Goal: Use online tool/utility

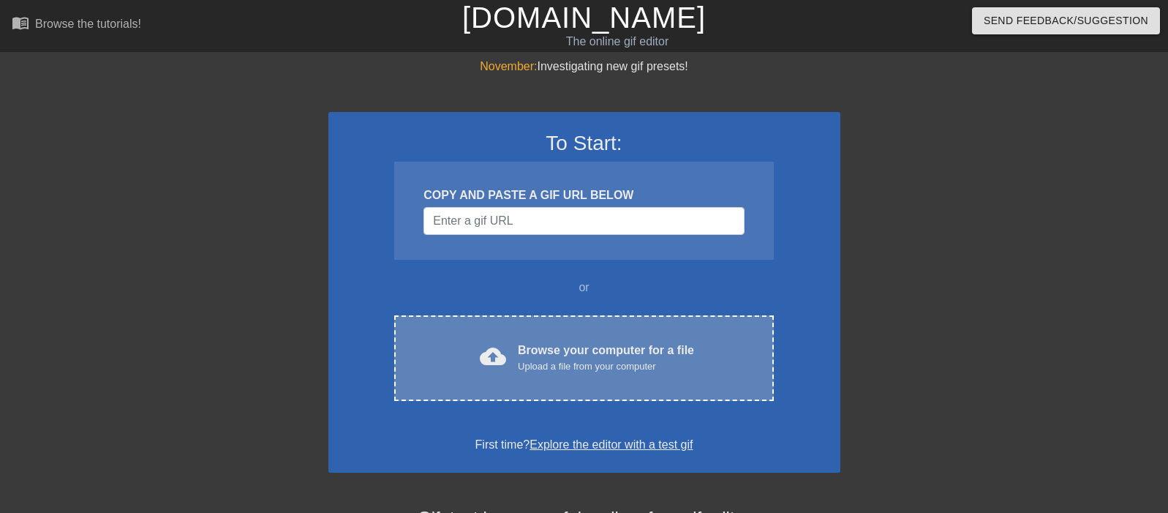
click at [526, 363] on div "Upload a file from your computer" at bounding box center [606, 366] width 176 height 15
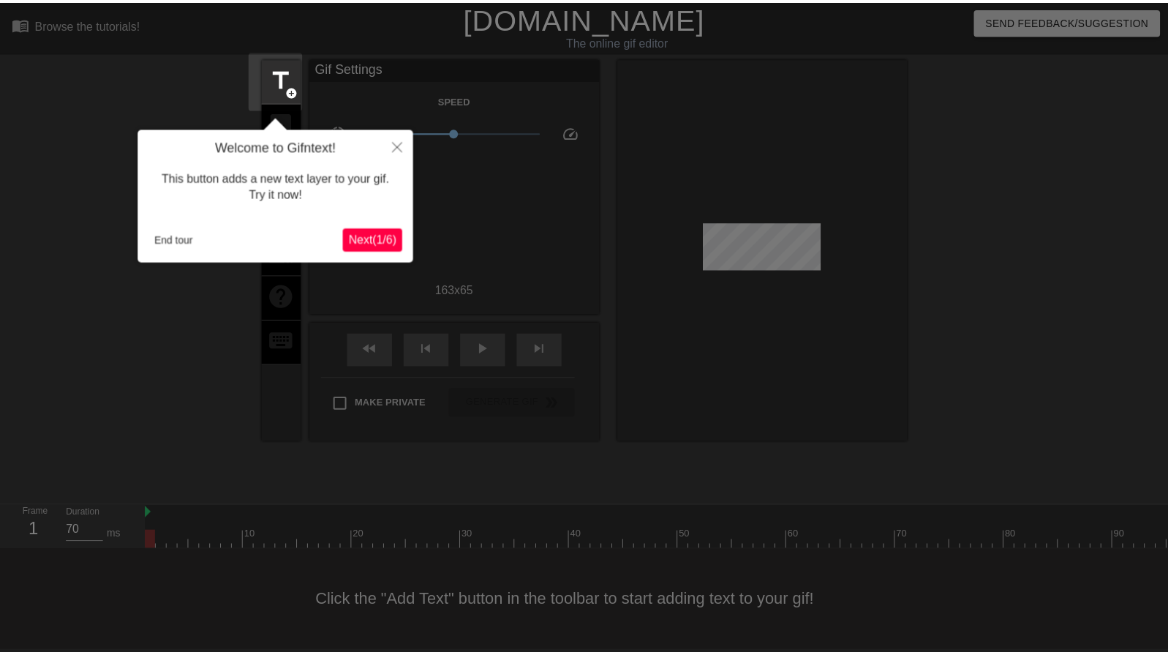
scroll to position [8, 0]
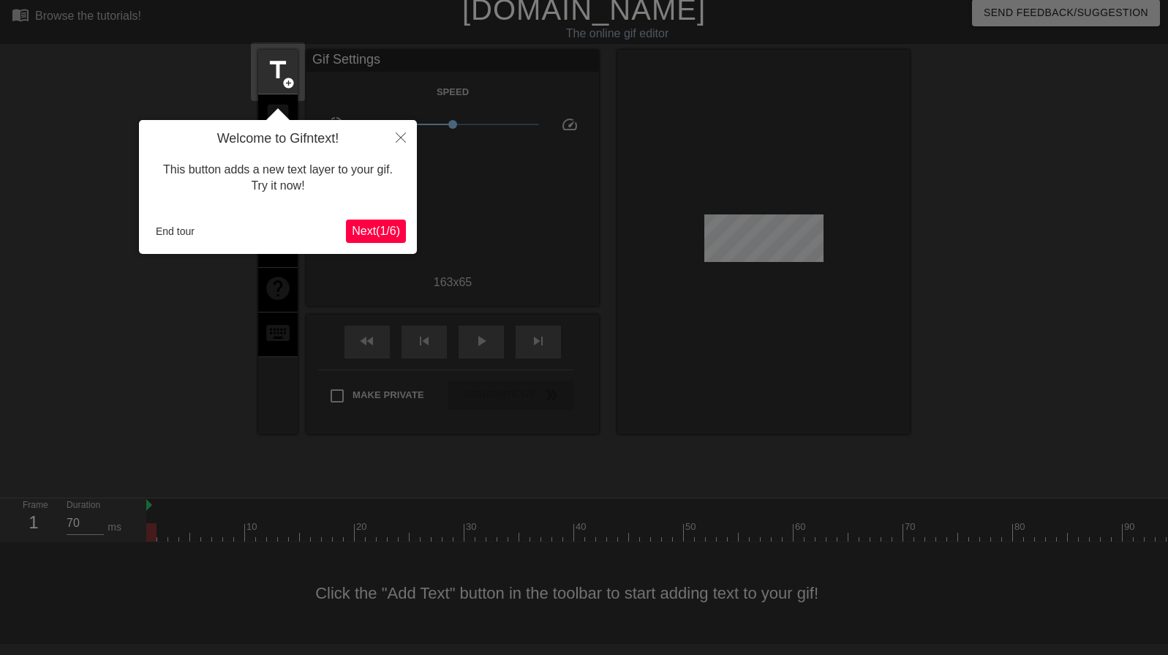
click at [378, 235] on span "Next ( 1 / 6 )" at bounding box center [376, 231] width 48 height 12
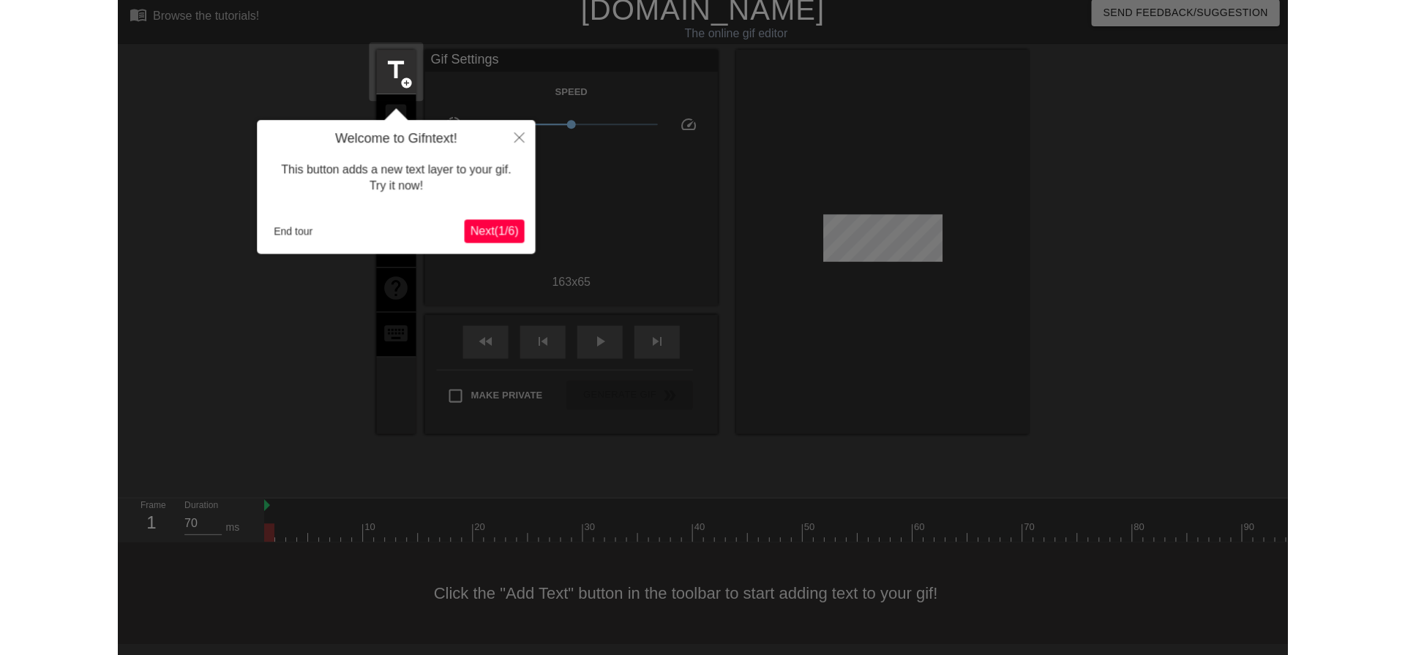
scroll to position [0, 0]
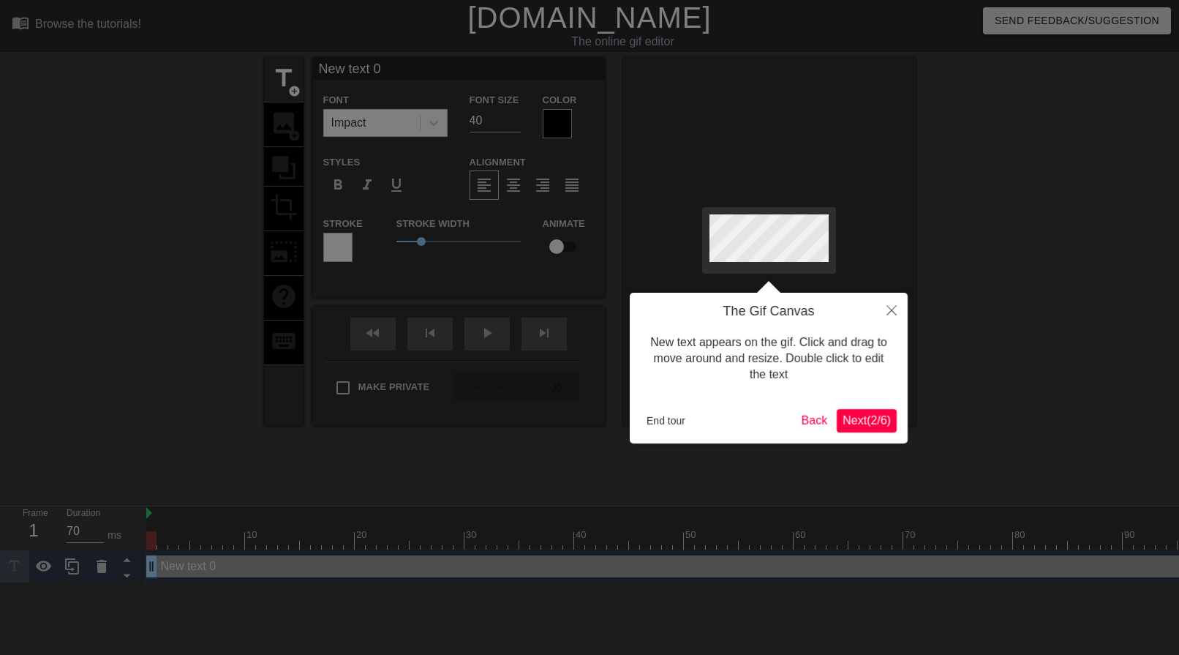
click at [848, 416] on span "Next ( 2 / 6 )" at bounding box center [867, 420] width 48 height 12
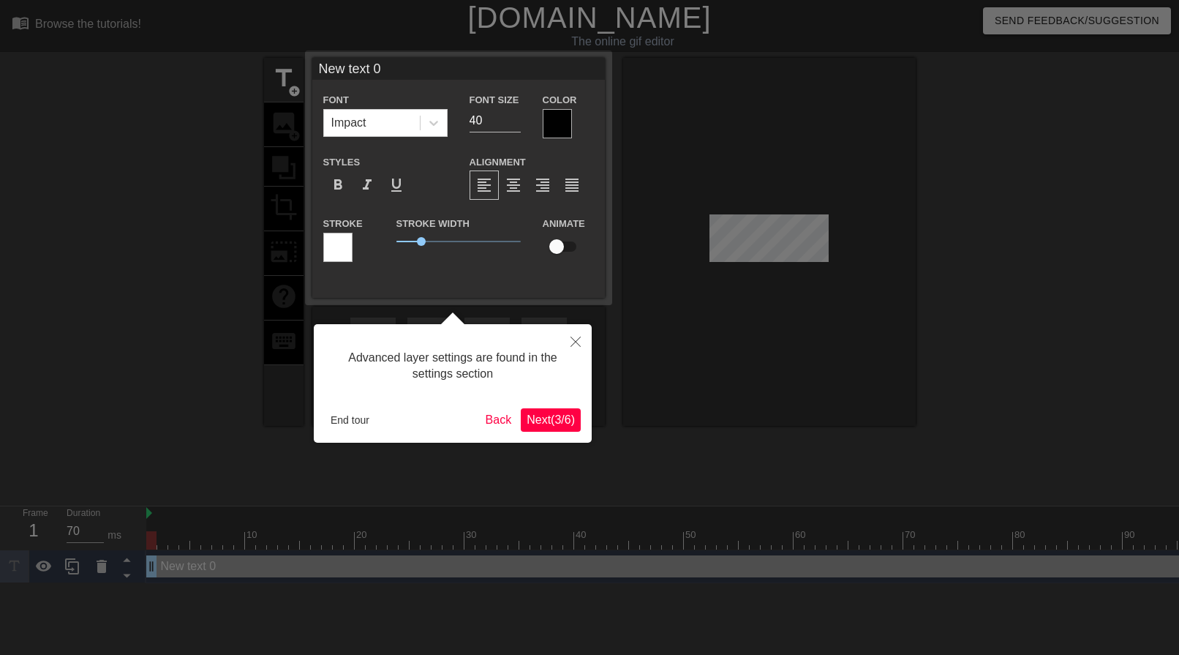
click at [533, 428] on button "Next ( 3 / 6 )" at bounding box center [551, 419] width 60 height 23
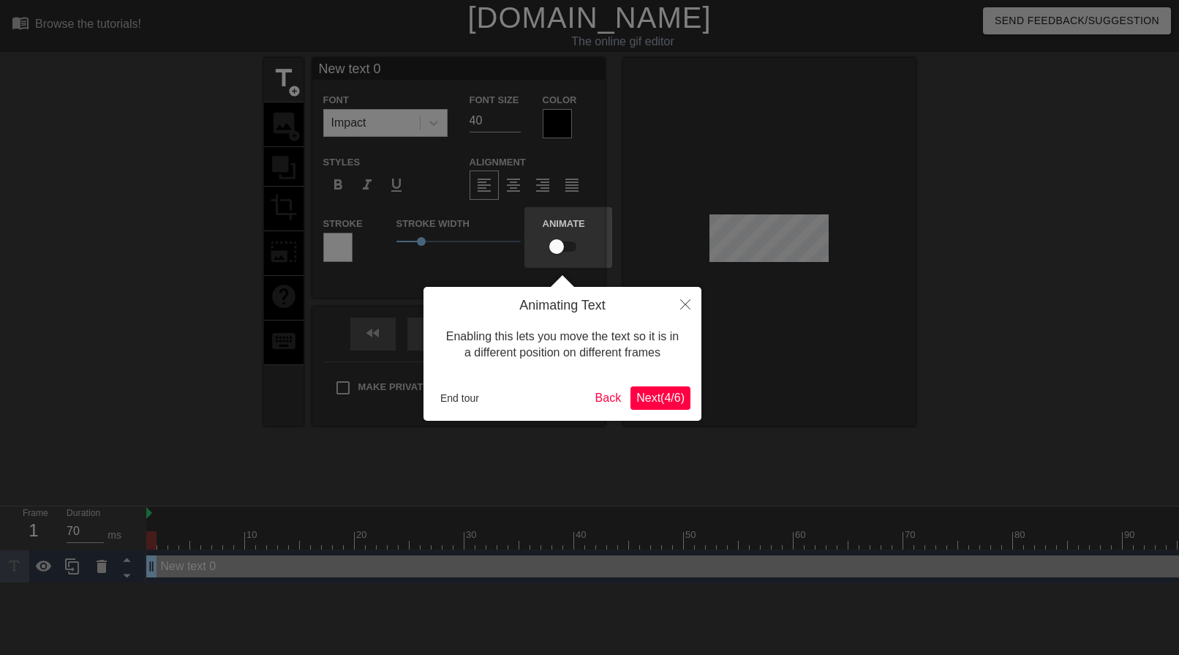
click at [668, 404] on span "Next ( 4 / 6 )" at bounding box center [660, 397] width 48 height 12
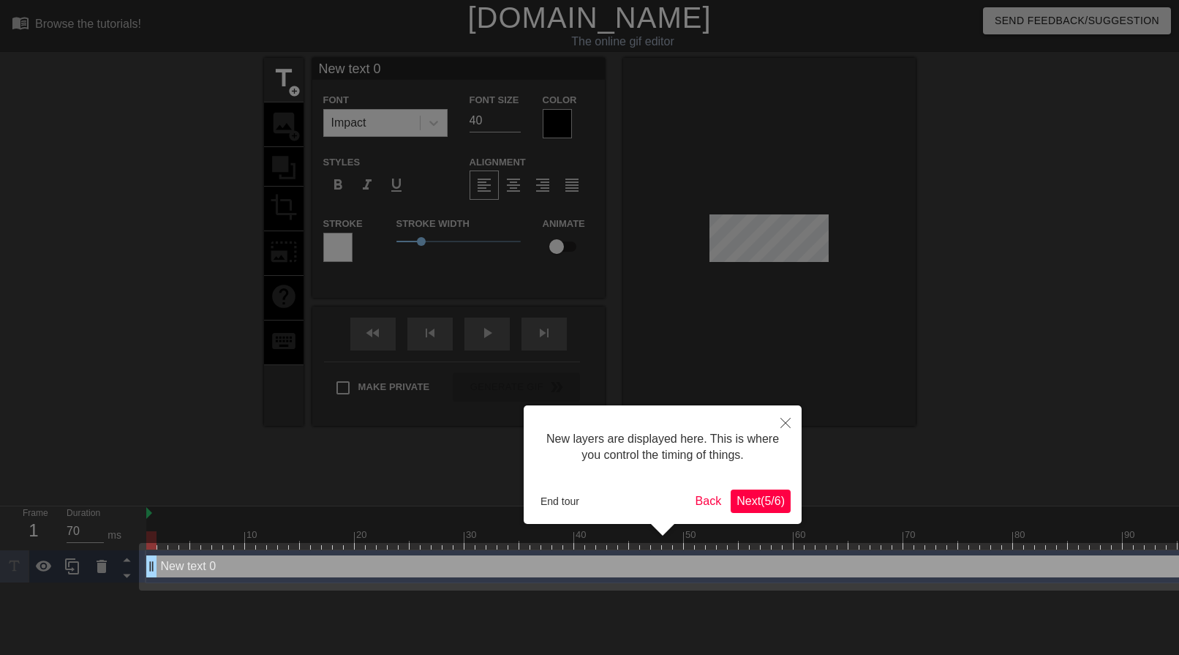
click at [769, 503] on span "Next ( 5 / 6 )" at bounding box center [761, 501] width 48 height 12
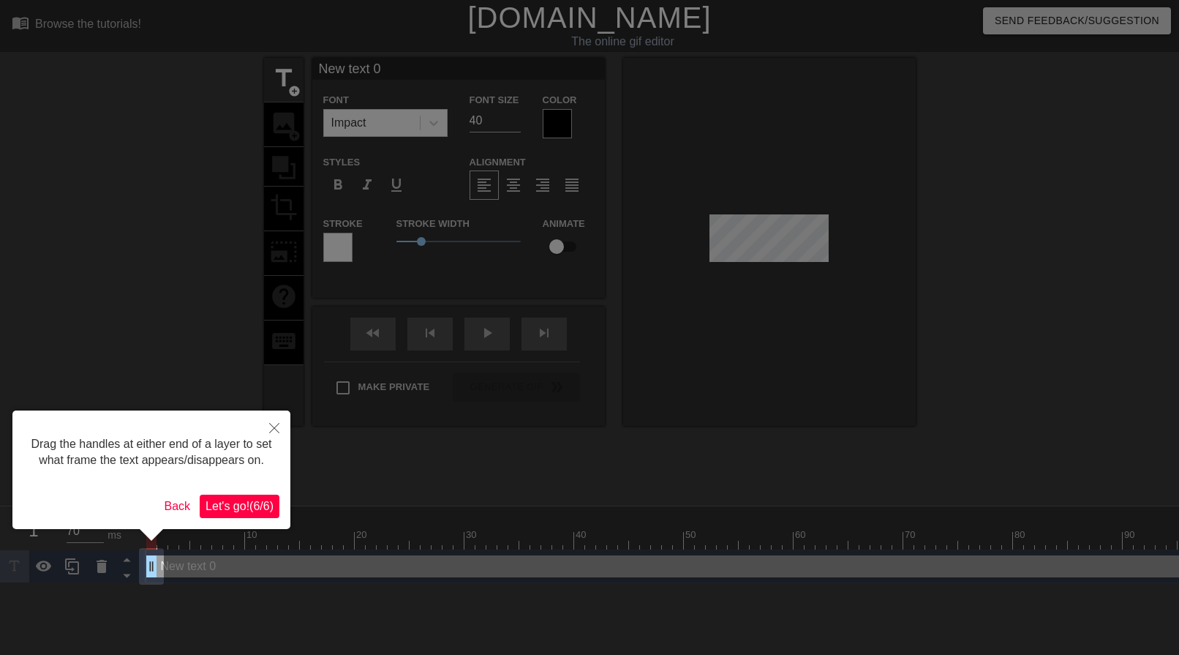
click at [267, 506] on span "Let's go! ( 6 / 6 )" at bounding box center [240, 506] width 68 height 12
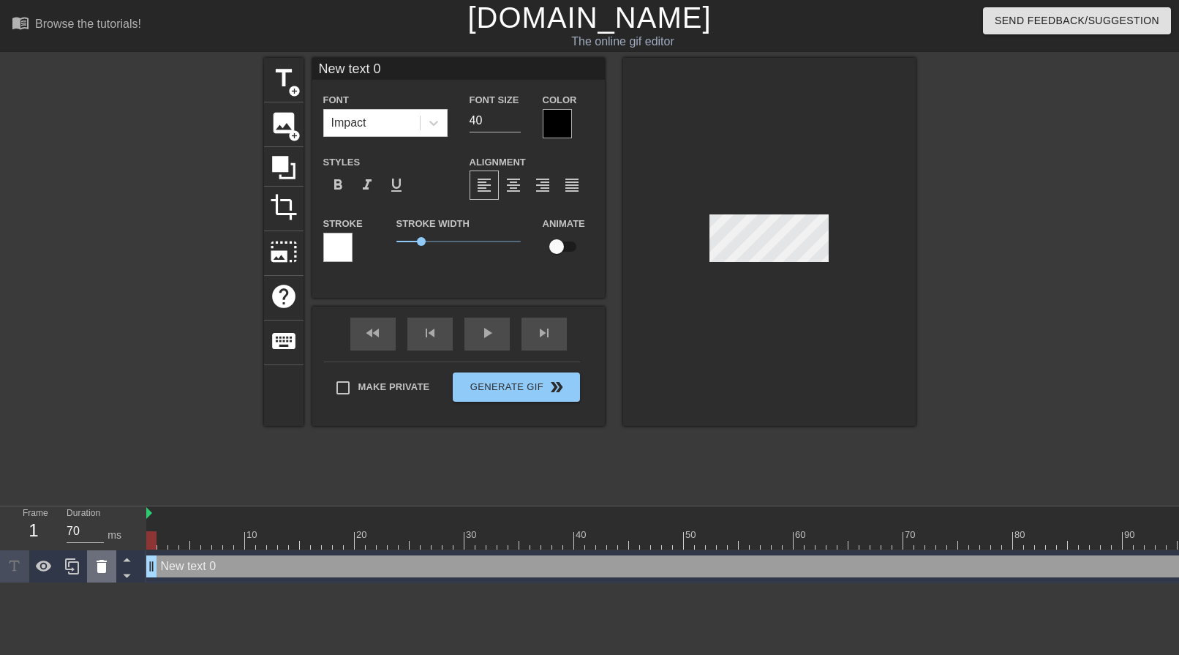
click at [105, 512] on icon at bounding box center [102, 566] width 10 height 13
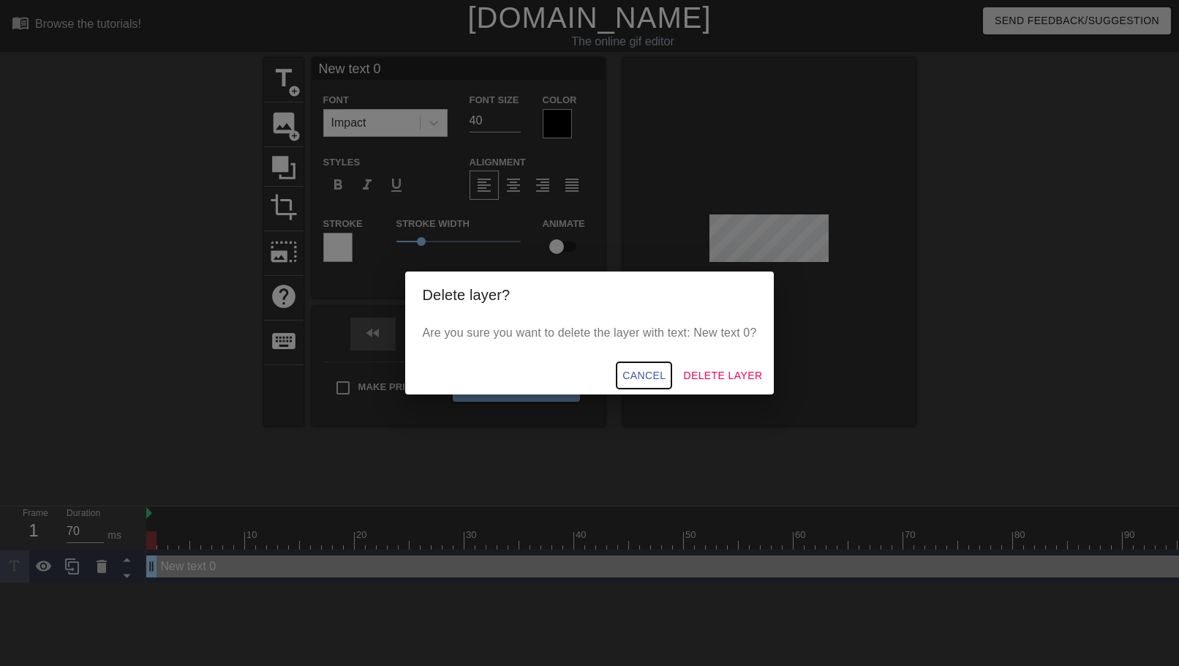
click at [650, 380] on span "Cancel" at bounding box center [644, 375] width 43 height 18
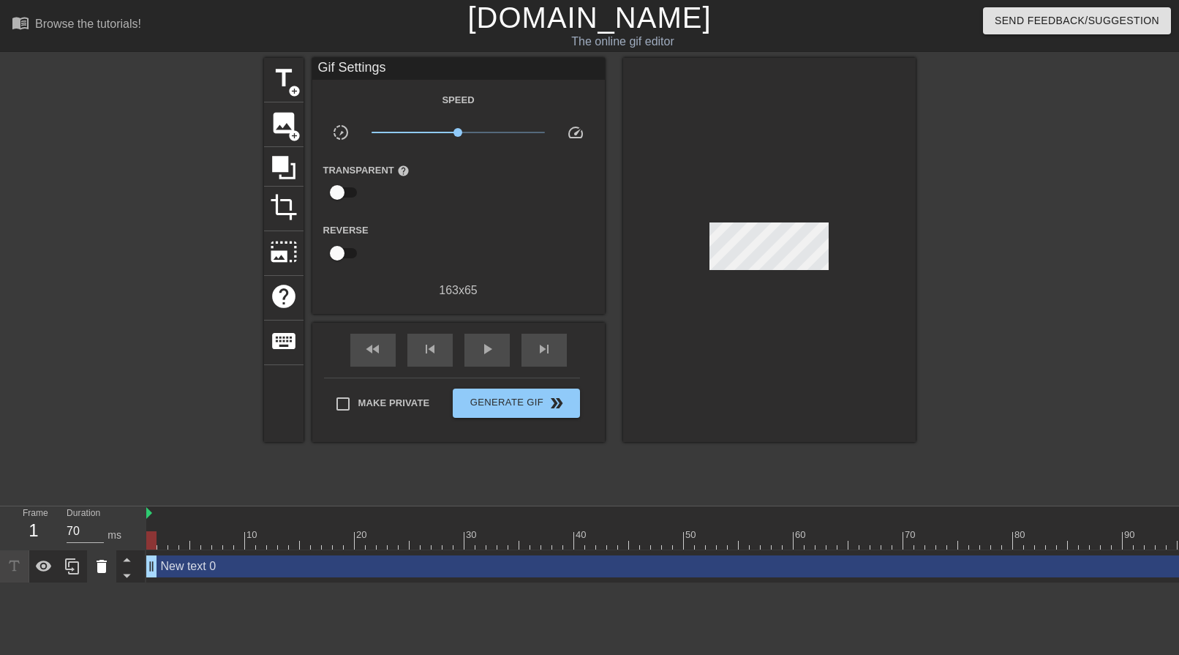
click at [97, 512] on div at bounding box center [101, 566] width 29 height 32
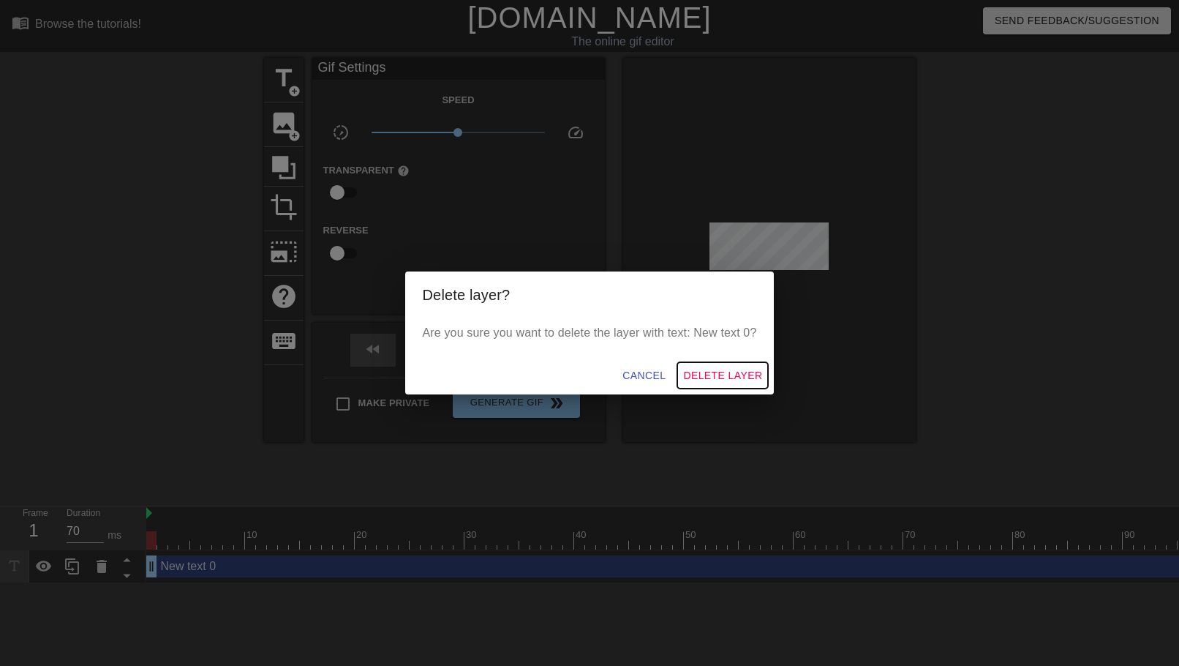
click at [734, 385] on button "Delete Layer" at bounding box center [722, 375] width 91 height 27
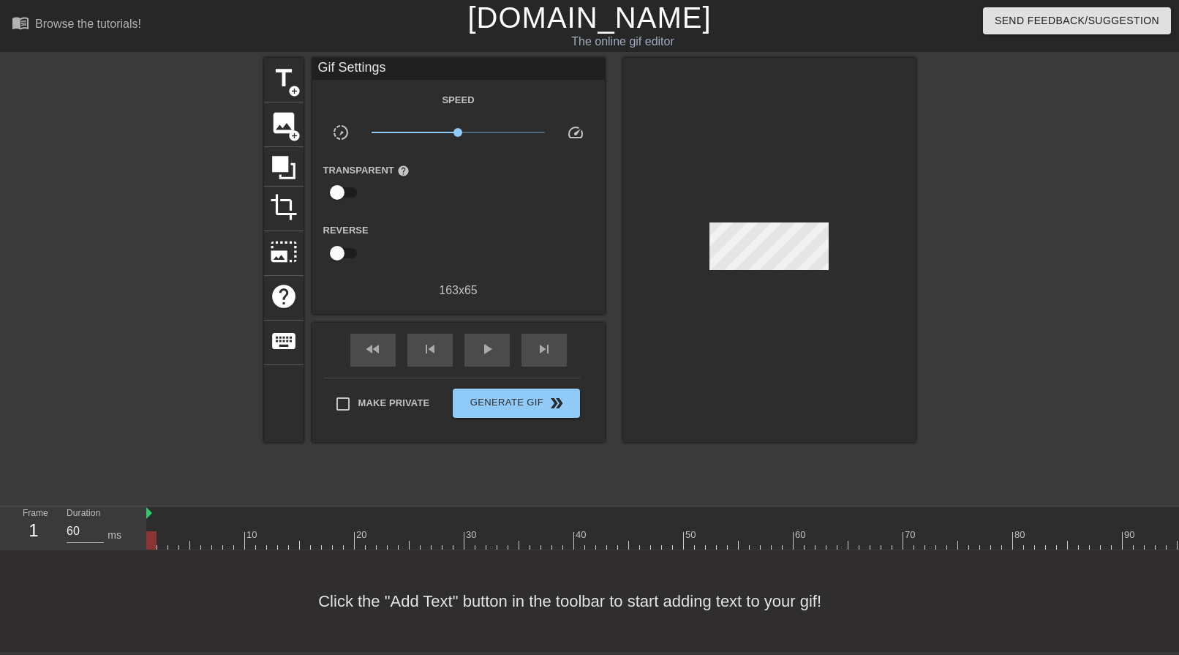
click at [166, 512] on div at bounding box center [804, 540] width 1317 height 18
click at [177, 512] on div at bounding box center [804, 540] width 1317 height 18
click at [192, 512] on div at bounding box center [804, 540] width 1317 height 18
click at [200, 512] on div at bounding box center [195, 540] width 10 height 18
click at [224, 512] on div at bounding box center [804, 540] width 1317 height 18
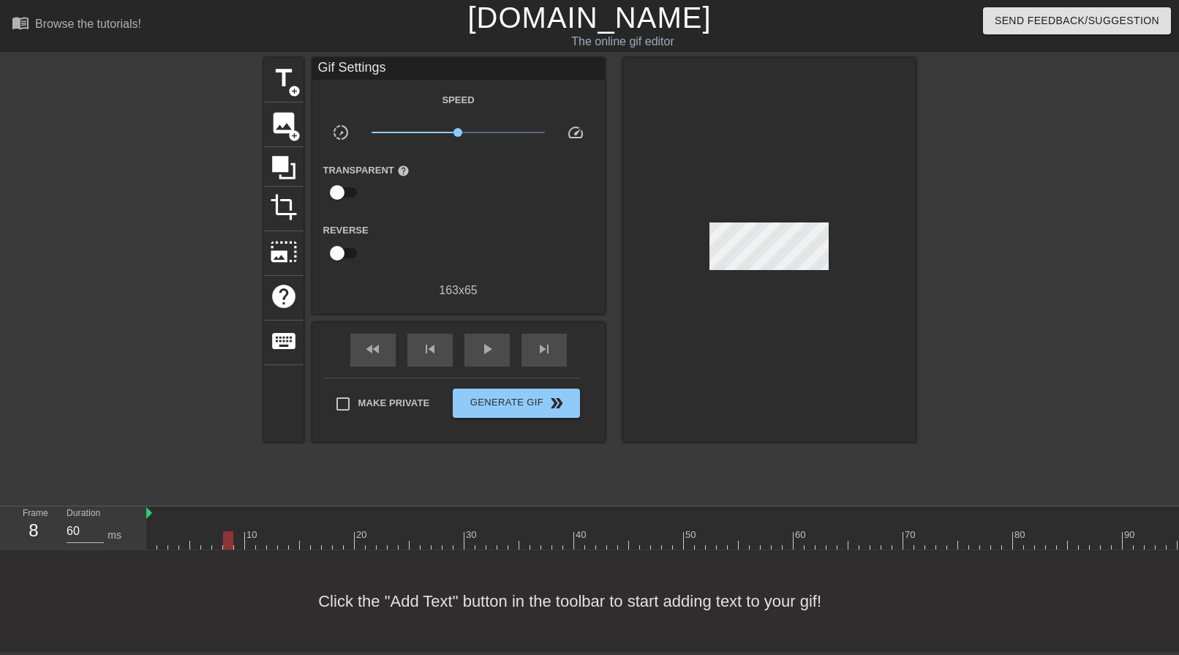
click at [233, 512] on div at bounding box center [228, 540] width 10 height 18
click at [245, 512] on div at bounding box center [804, 540] width 1317 height 18
click at [266, 512] on div at bounding box center [804, 540] width 1317 height 18
drag, startPoint x: 283, startPoint y: 544, endPoint x: 291, endPoint y: 544, distance: 8.1
click at [284, 512] on div at bounding box center [804, 540] width 1317 height 18
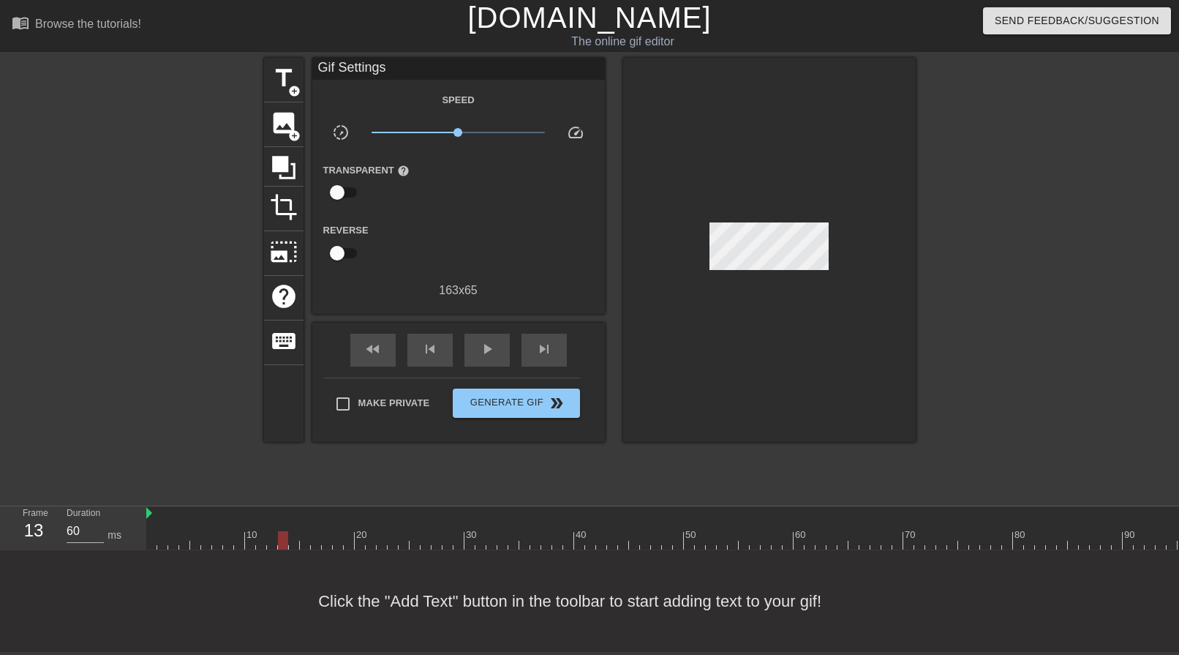
click at [298, 512] on div at bounding box center [804, 540] width 1317 height 18
drag, startPoint x: 312, startPoint y: 542, endPoint x: 326, endPoint y: 542, distance: 13.2
click at [313, 512] on div at bounding box center [804, 540] width 1317 height 18
click at [326, 512] on div at bounding box center [804, 540] width 1317 height 18
drag, startPoint x: 333, startPoint y: 542, endPoint x: 349, endPoint y: 544, distance: 16.2
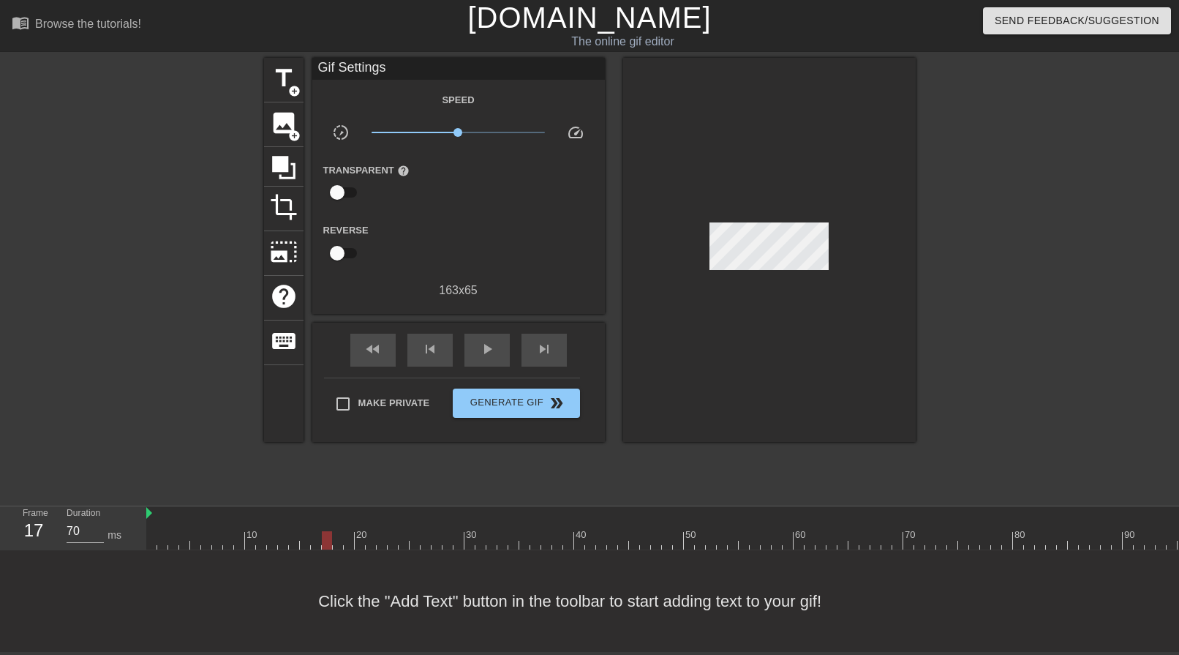
click at [333, 512] on div at bounding box center [804, 540] width 1317 height 18
drag, startPoint x: 349, startPoint y: 544, endPoint x: 371, endPoint y: 545, distance: 22.0
click at [350, 512] on div at bounding box center [804, 540] width 1317 height 18
click at [370, 512] on div at bounding box center [804, 540] width 1317 height 18
click at [390, 512] on div at bounding box center [804, 540] width 1317 height 18
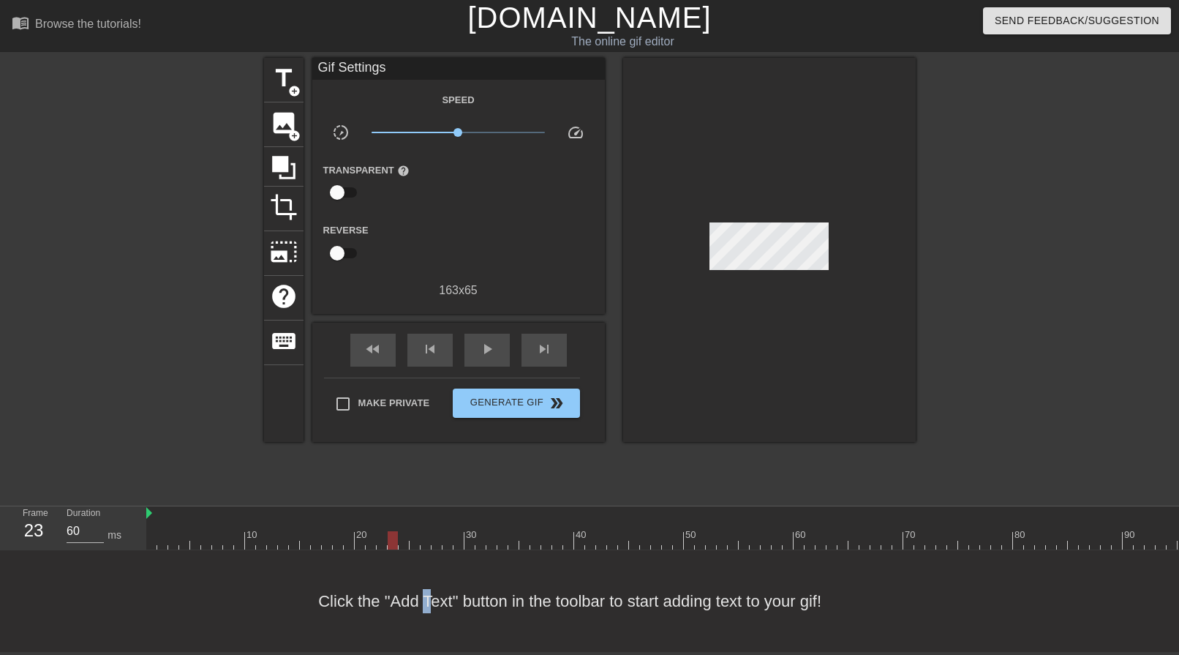
drag, startPoint x: 425, startPoint y: 551, endPoint x: 442, endPoint y: 551, distance: 16.8
click at [427, 512] on div "Click the "Add Text" button in the toolbar to start adding text to your gif!" at bounding box center [589, 601] width 1179 height 102
drag, startPoint x: 478, startPoint y: 550, endPoint x: 493, endPoint y: 551, distance: 14.6
click at [481, 512] on div "Click the "Add Text" button in the toolbar to start adding text to your gif!" at bounding box center [589, 601] width 1179 height 102
click at [491, 512] on div "Click the "Add Text" button in the toolbar to start adding text to your gif!" at bounding box center [589, 601] width 1179 height 102
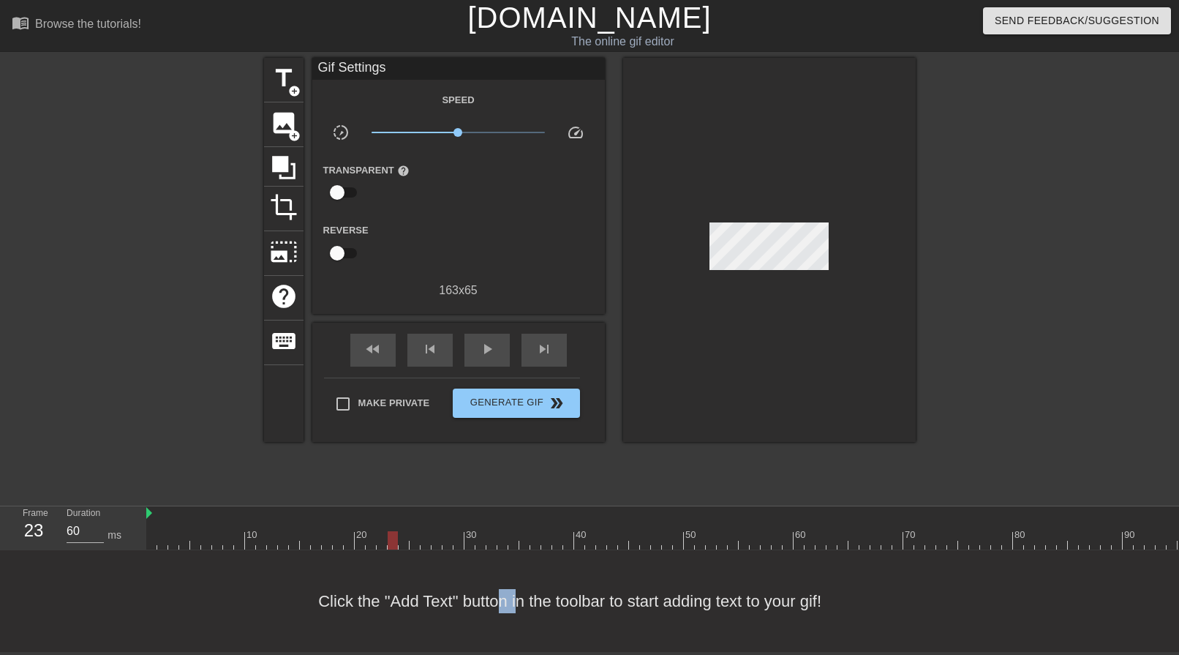
drag, startPoint x: 514, startPoint y: 551, endPoint x: 541, endPoint y: 550, distance: 27.1
click at [519, 512] on div "Click the "Add Text" button in the toolbar to start adding text to your gif!" at bounding box center [589, 601] width 1179 height 102
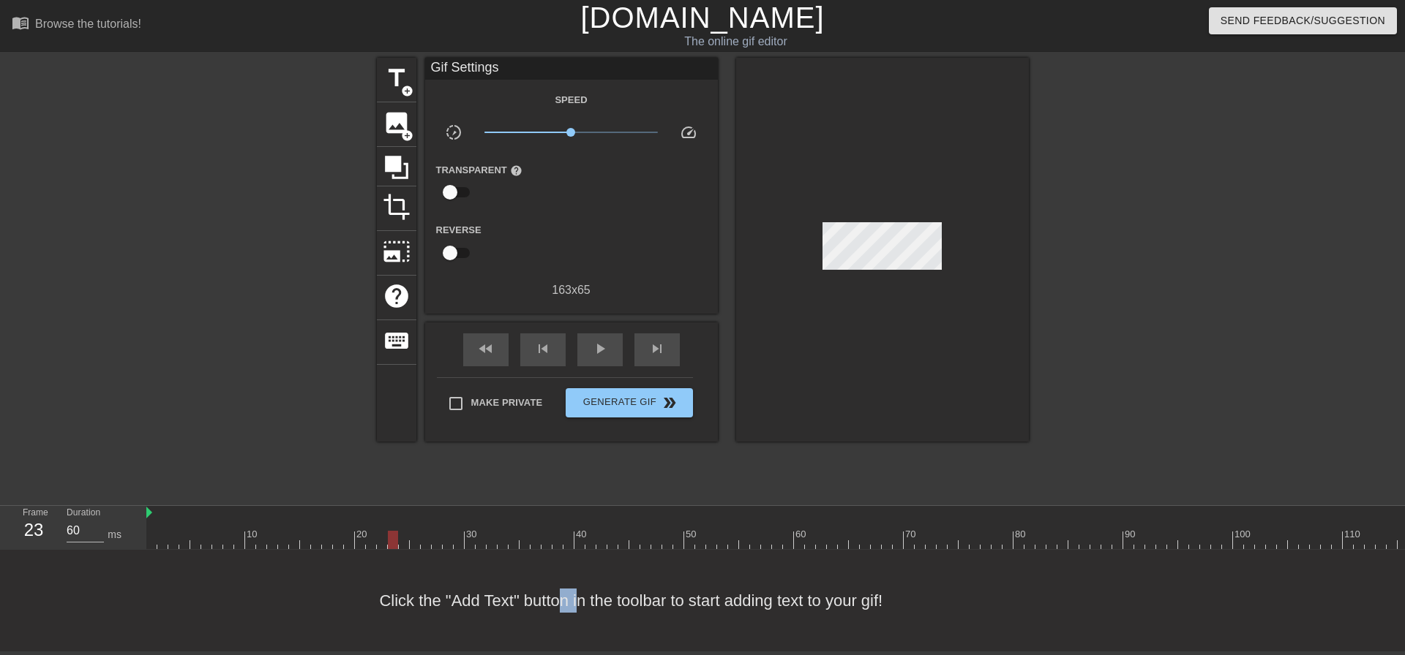
click at [1168, 512] on div at bounding box center [804, 540] width 1317 height 18
click at [1119, 512] on div at bounding box center [804, 540] width 1317 height 18
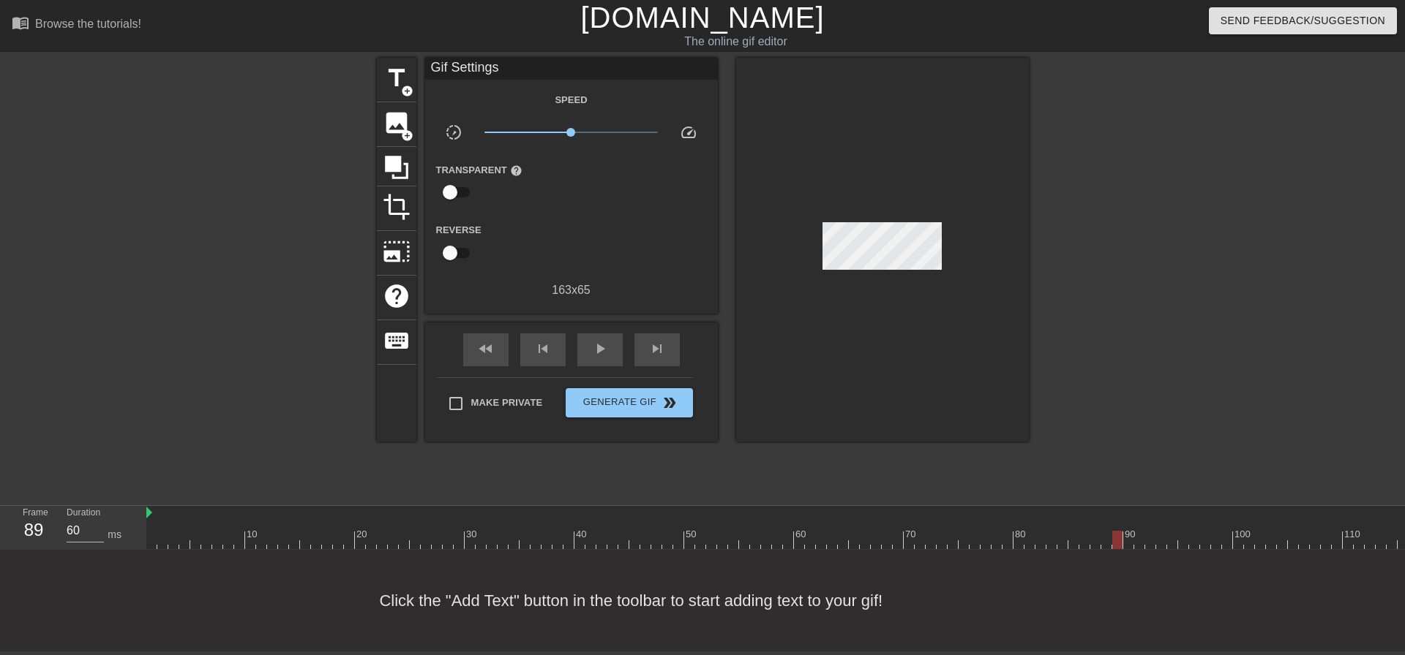
drag, startPoint x: 1101, startPoint y: 551, endPoint x: 1074, endPoint y: 553, distance: 27.2
click at [1097, 512] on div "Click the "Add Text" button in the toolbar to start adding text to your gif!" at bounding box center [702, 601] width 1405 height 102
click at [1056, 512] on div "Click the "Add Text" button in the toolbar to start adding text to your gif!" at bounding box center [702, 601] width 1405 height 102
click at [1029, 512] on div "Click the "Add Text" button in the toolbar to start adding text to your gif!" at bounding box center [702, 601] width 1405 height 102
drag, startPoint x: 1011, startPoint y: 553, endPoint x: 990, endPoint y: 550, distance: 21.4
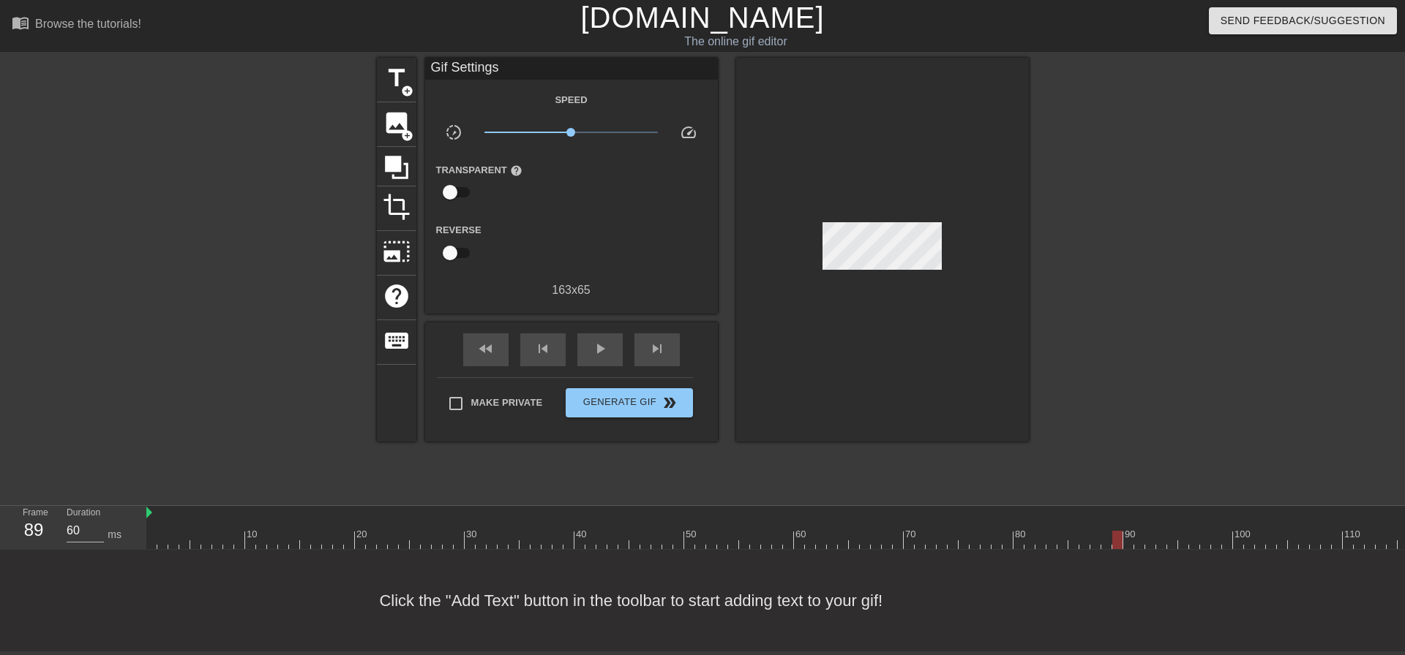
click at [1010, 512] on div "Click the "Add Text" button in the toolbar to start adding text to your gif!" at bounding box center [702, 601] width 1405 height 102
click at [1072, 512] on div at bounding box center [804, 540] width 1317 height 18
click at [1025, 512] on div at bounding box center [804, 540] width 1317 height 18
click at [1023, 512] on div at bounding box center [804, 540] width 1317 height 18
click at [1005, 512] on div at bounding box center [804, 540] width 1317 height 18
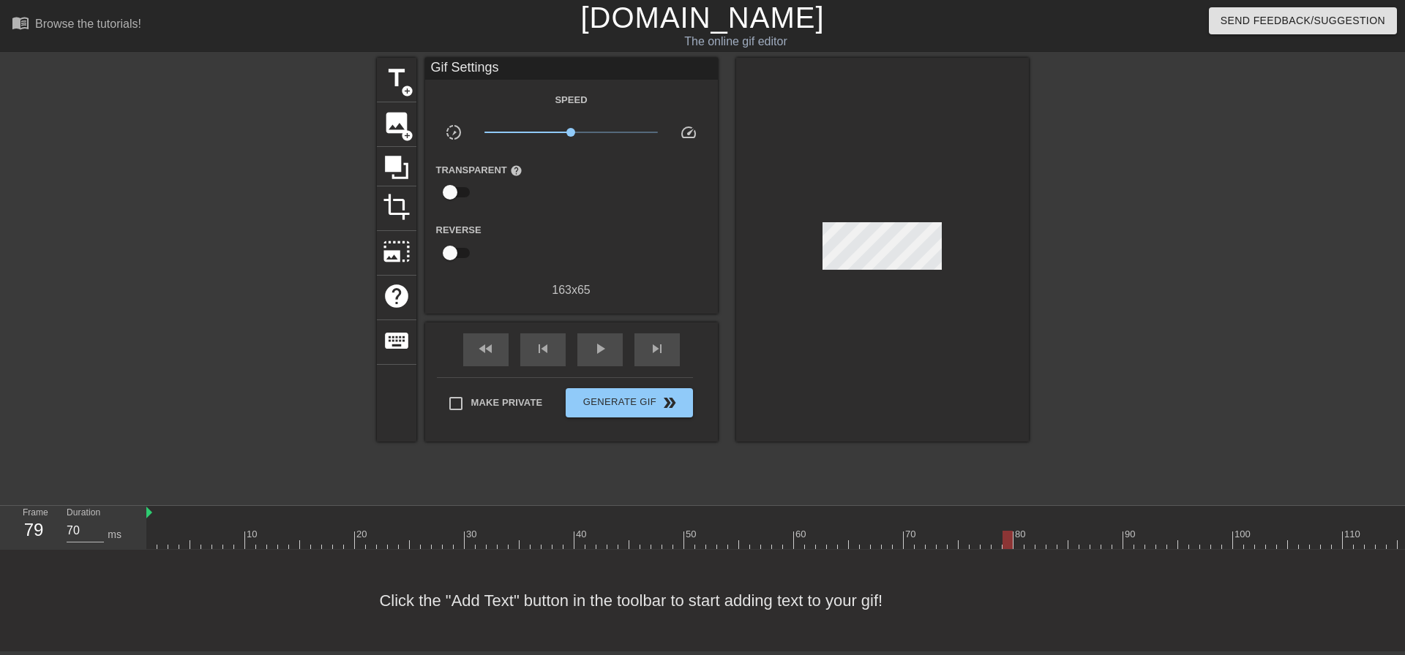
click at [993, 512] on div at bounding box center [804, 540] width 1317 height 18
click at [990, 512] on div at bounding box center [804, 540] width 1317 height 18
click at [965, 512] on div at bounding box center [804, 540] width 1317 height 18
click at [947, 512] on div at bounding box center [804, 540] width 1317 height 18
click at [920, 512] on div at bounding box center [804, 540] width 1317 height 18
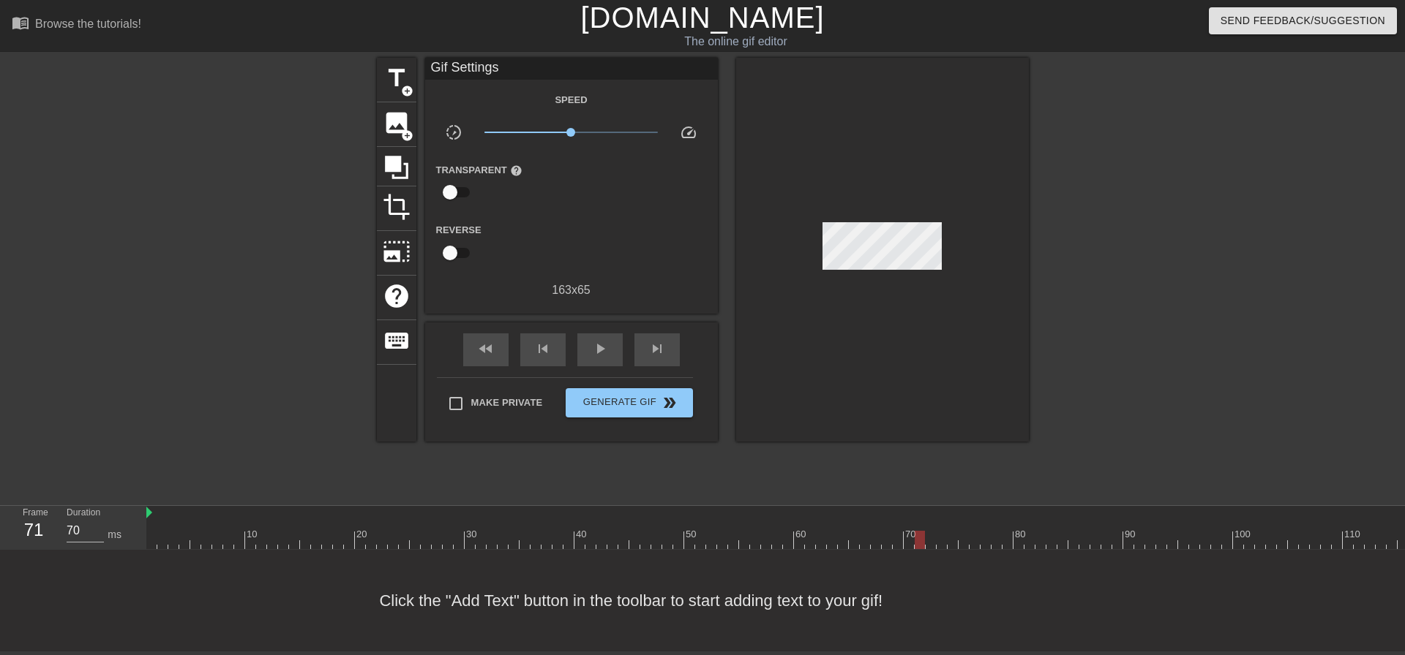
click at [901, 512] on div at bounding box center [804, 540] width 1317 height 18
click at [884, 512] on div at bounding box center [804, 540] width 1317 height 18
click at [868, 512] on div at bounding box center [804, 540] width 1317 height 18
drag, startPoint x: 854, startPoint y: 541, endPoint x: 837, endPoint y: 542, distance: 17.6
click at [853, 512] on div at bounding box center [804, 540] width 1317 height 18
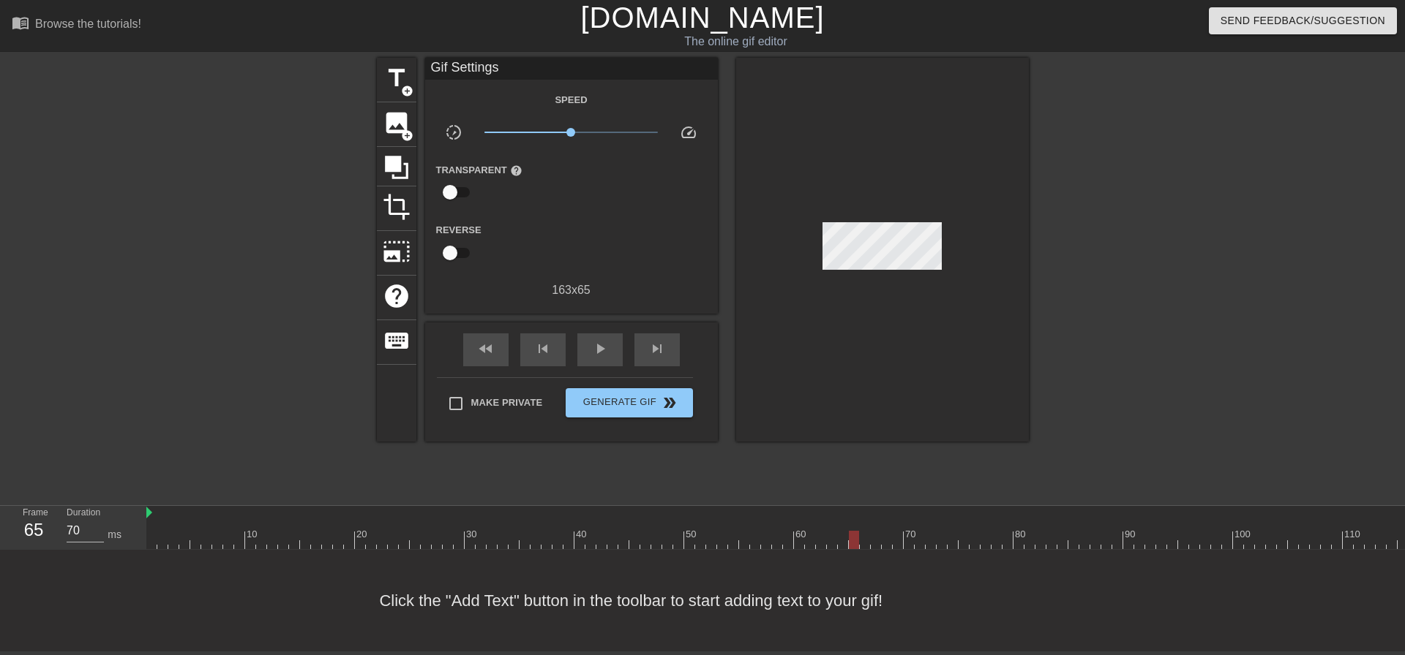
click at [835, 512] on div at bounding box center [804, 540] width 1317 height 18
click at [824, 512] on div at bounding box center [804, 540] width 1317 height 18
click at [816, 512] on div at bounding box center [821, 540] width 10 height 18
click at [792, 512] on div at bounding box center [804, 540] width 1317 height 18
click at [773, 512] on div at bounding box center [804, 540] width 1317 height 18
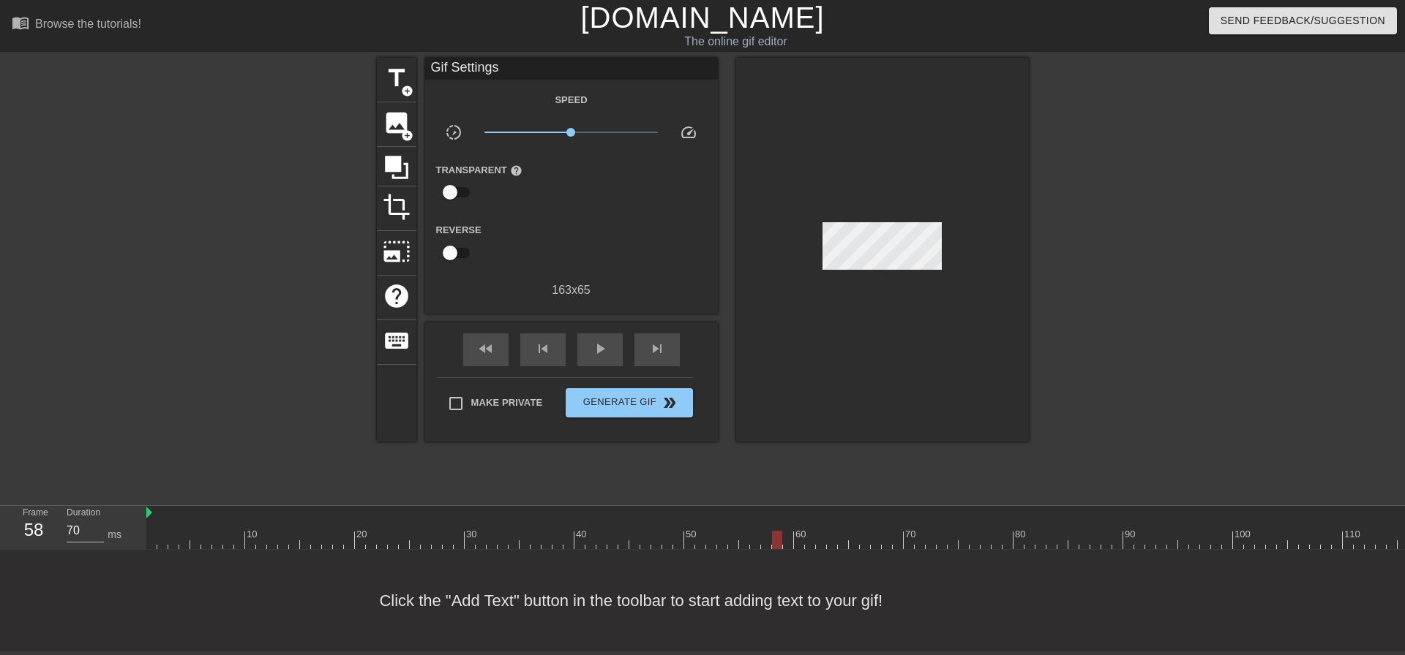
drag, startPoint x: 769, startPoint y: 547, endPoint x: 751, endPoint y: 546, distance: 18.3
click at [768, 512] on div at bounding box center [804, 540] width 1317 height 18
click at [751, 512] on div at bounding box center [804, 540] width 1317 height 18
click at [729, 512] on div at bounding box center [804, 540] width 1317 height 18
click at [713, 512] on div at bounding box center [804, 540] width 1317 height 18
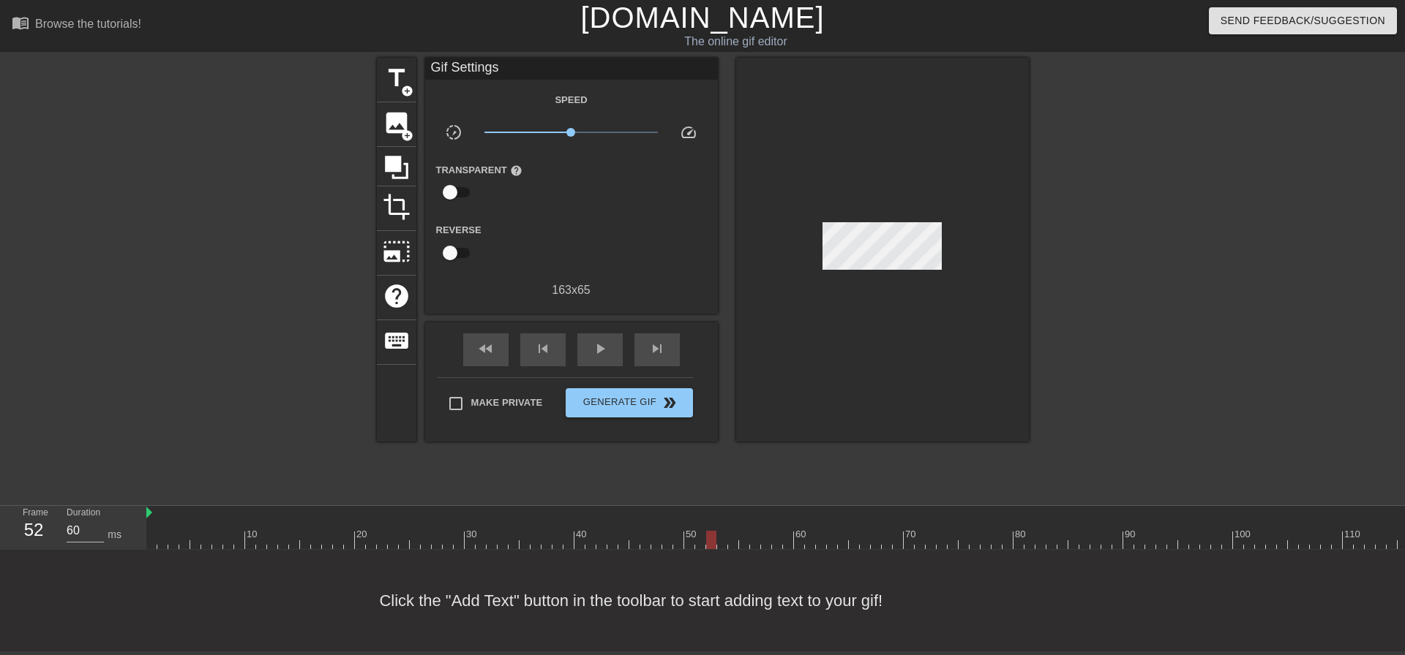
click at [693, 512] on div at bounding box center [804, 540] width 1317 height 18
drag, startPoint x: 676, startPoint y: 541, endPoint x: 651, endPoint y: 541, distance: 24.9
click at [672, 512] on div at bounding box center [804, 540] width 1317 height 18
drag, startPoint x: 645, startPoint y: 541, endPoint x: 631, endPoint y: 541, distance: 13.9
click at [644, 512] on div at bounding box center [804, 540] width 1317 height 18
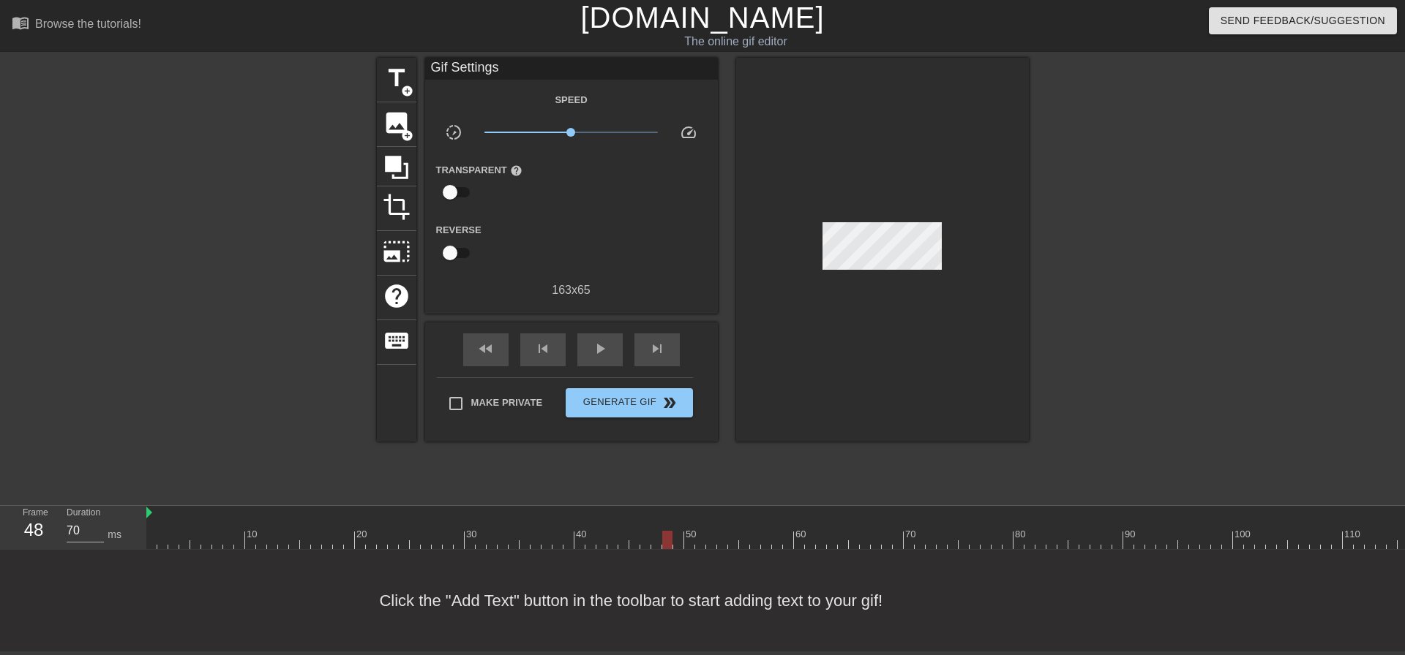
click at [632, 512] on div at bounding box center [804, 540] width 1317 height 18
click at [625, 512] on div at bounding box center [804, 540] width 1317 height 18
click at [612, 512] on div at bounding box center [804, 540] width 1317 height 18
click at [592, 512] on div at bounding box center [804, 540] width 1317 height 18
click at [571, 512] on div at bounding box center [804, 540] width 1317 height 18
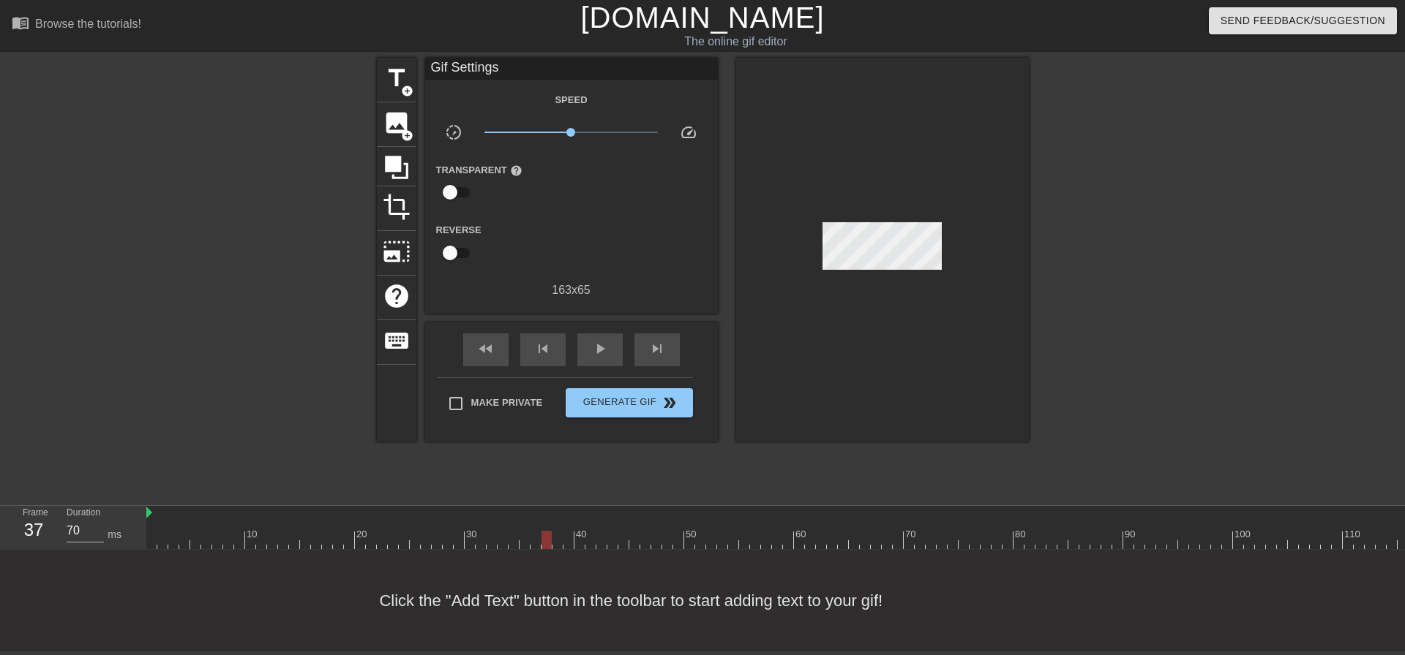
click at [543, 512] on div at bounding box center [804, 540] width 1317 height 18
click at [541, 512] on div at bounding box center [546, 540] width 10 height 18
click at [500, 512] on div at bounding box center [804, 540] width 1317 height 18
click at [473, 512] on div at bounding box center [804, 540] width 1317 height 18
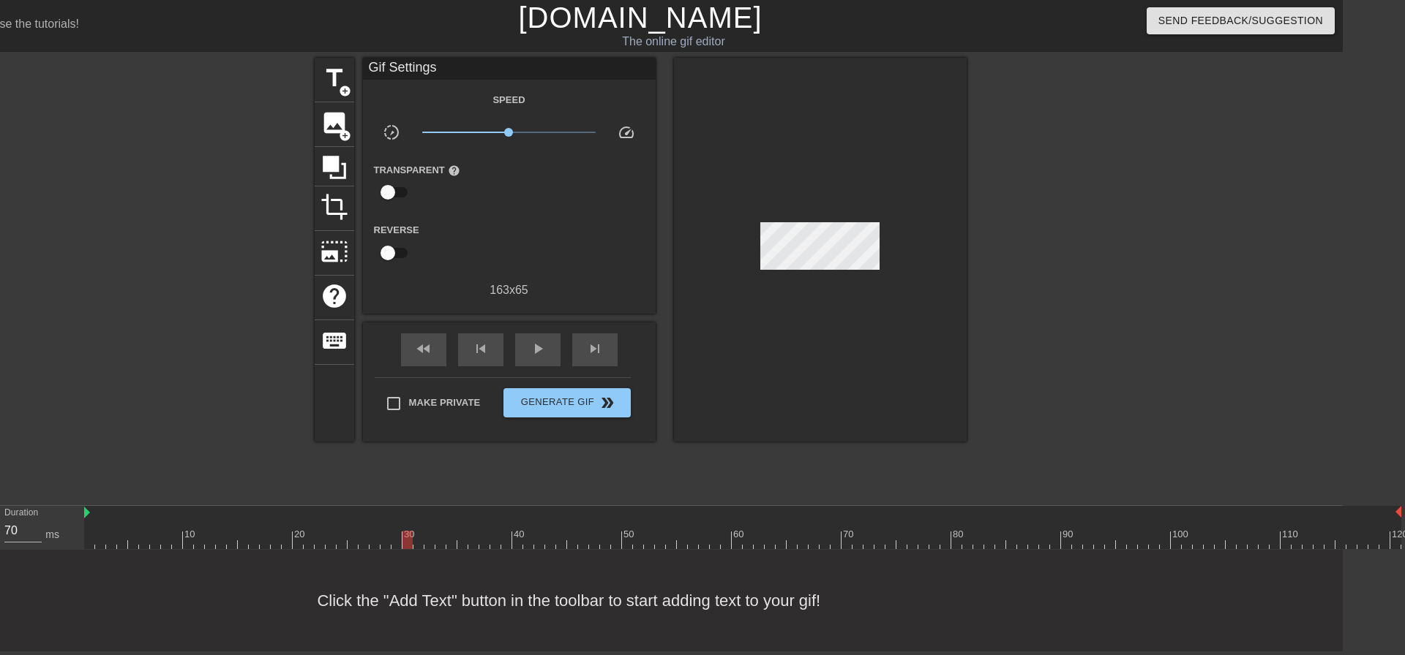
scroll to position [0, 67]
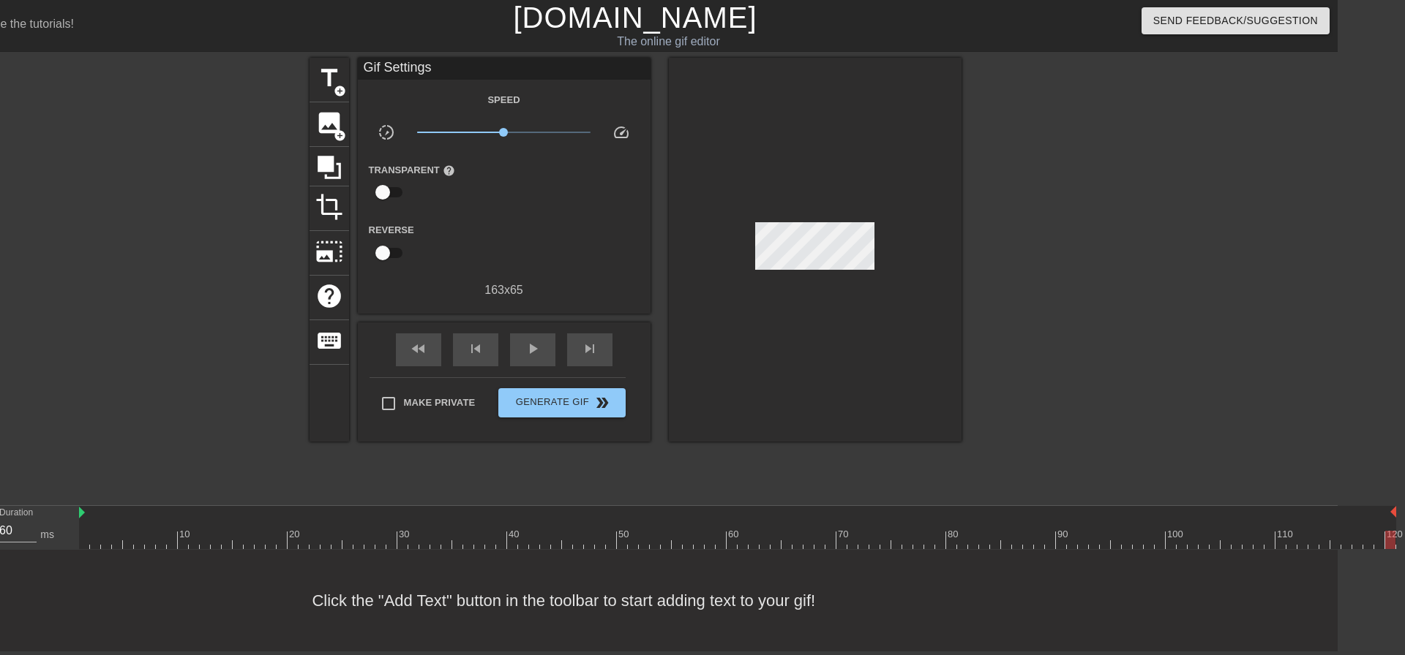
click at [1168, 512] on div at bounding box center [737, 540] width 1317 height 18
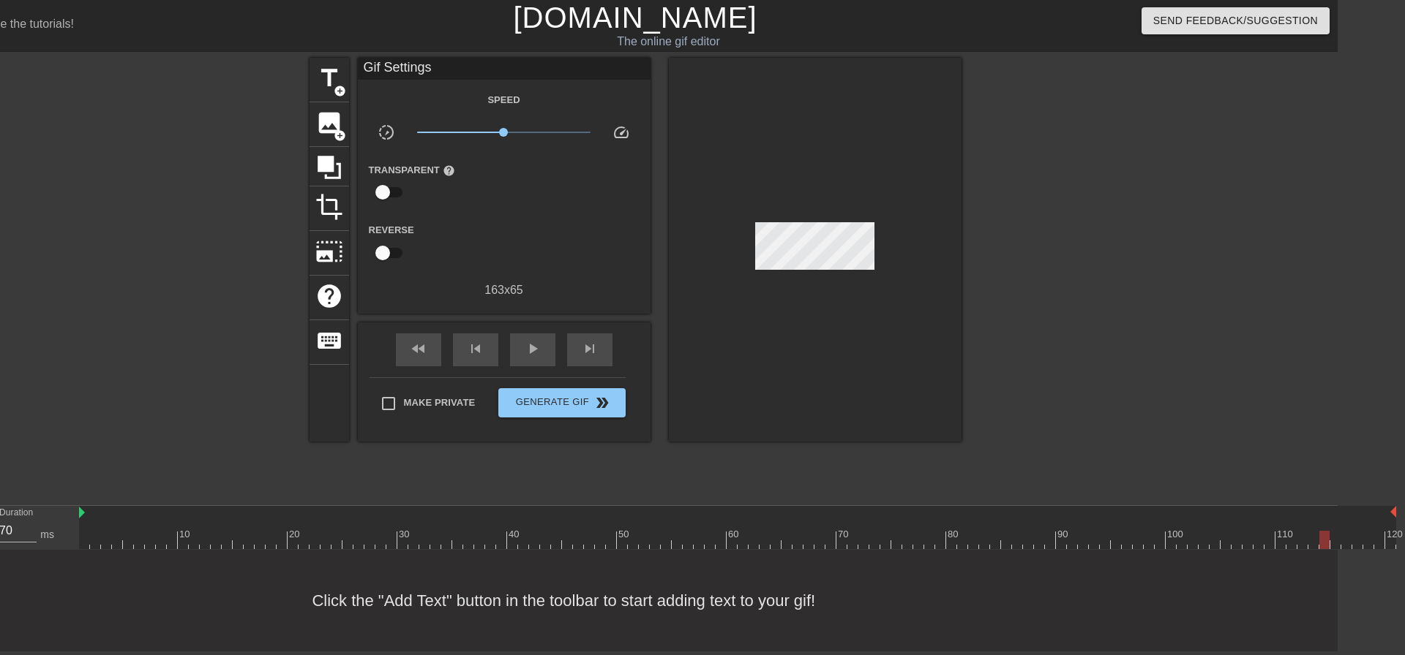
click at [1168, 512] on div at bounding box center [737, 540] width 1317 height 18
click at [1168, 512] on div "Click the "Add Text" button in the toolbar to start adding text to your gif!" at bounding box center [635, 601] width 1405 height 102
click at [1168, 512] on div at bounding box center [737, 540] width 1317 height 18
click at [1168, 512] on div "10 20 30 40 50 60 70 80 90 100 110 120" at bounding box center [737, 528] width 1317 height 44
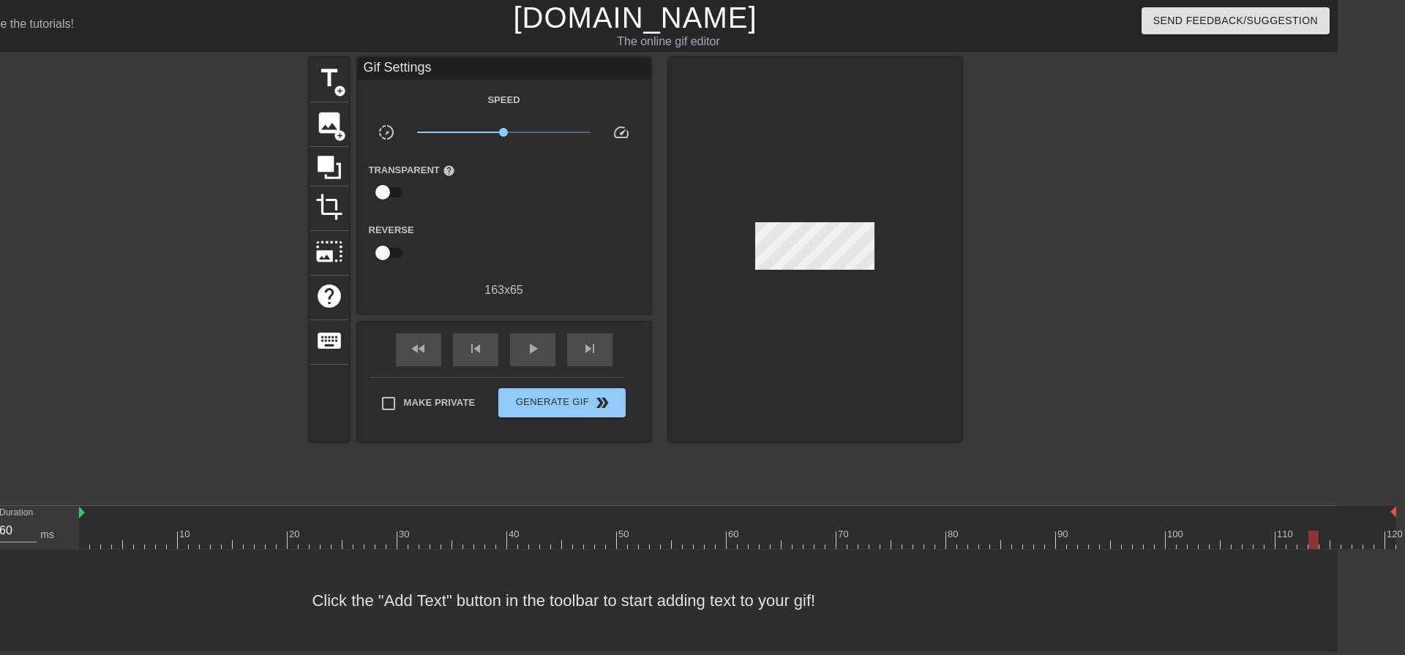
click at [1168, 512] on div "10 20 30 40 50 60 70 80 90 100 110 120" at bounding box center [737, 528] width 1317 height 44
click at [1168, 512] on div at bounding box center [737, 540] width 1317 height 18
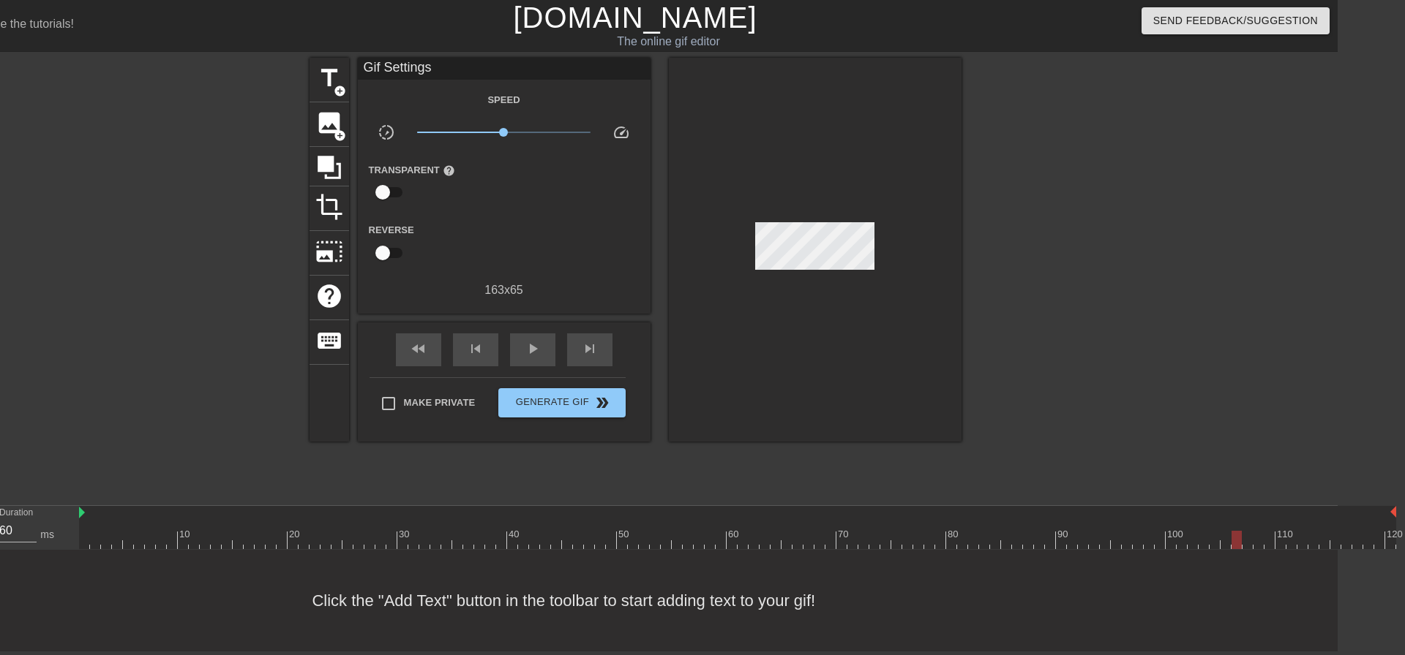
click at [1168, 512] on div at bounding box center [737, 540] width 1317 height 18
click at [1168, 512] on div at bounding box center [1214, 540] width 10 height 18
click at [1168, 512] on div at bounding box center [737, 540] width 1317 height 18
click at [1168, 512] on div "Click the "Add Text" button in the toolbar to start adding text to your gif!" at bounding box center [635, 601] width 1405 height 102
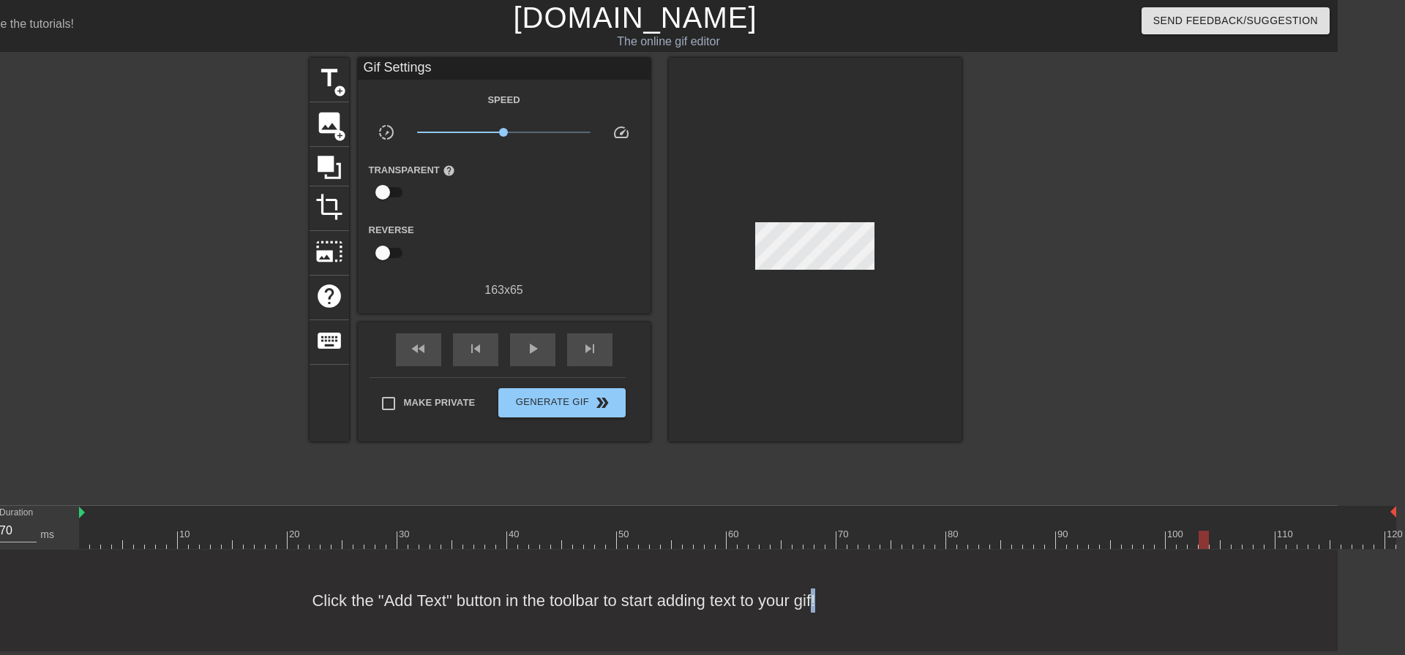
click at [1168, 512] on div "Click the "Add Text" button in the toolbar to start adding text to your gif!" at bounding box center [635, 601] width 1405 height 102
click at [1157, 512] on div "Click the "Add Text" button in the toolbar to start adding text to your gif!" at bounding box center [635, 601] width 1405 height 102
click at [1152, 512] on div "Click the "Add Text" button in the toolbar to start adding text to your gif!" at bounding box center [635, 601] width 1405 height 102
click at [1146, 512] on div "Click the "Add Text" button in the toolbar to start adding text to your gif!" at bounding box center [635, 601] width 1405 height 102
click at [1131, 512] on div "Click the "Add Text" button in the toolbar to start adding text to your gif!" at bounding box center [635, 601] width 1405 height 102
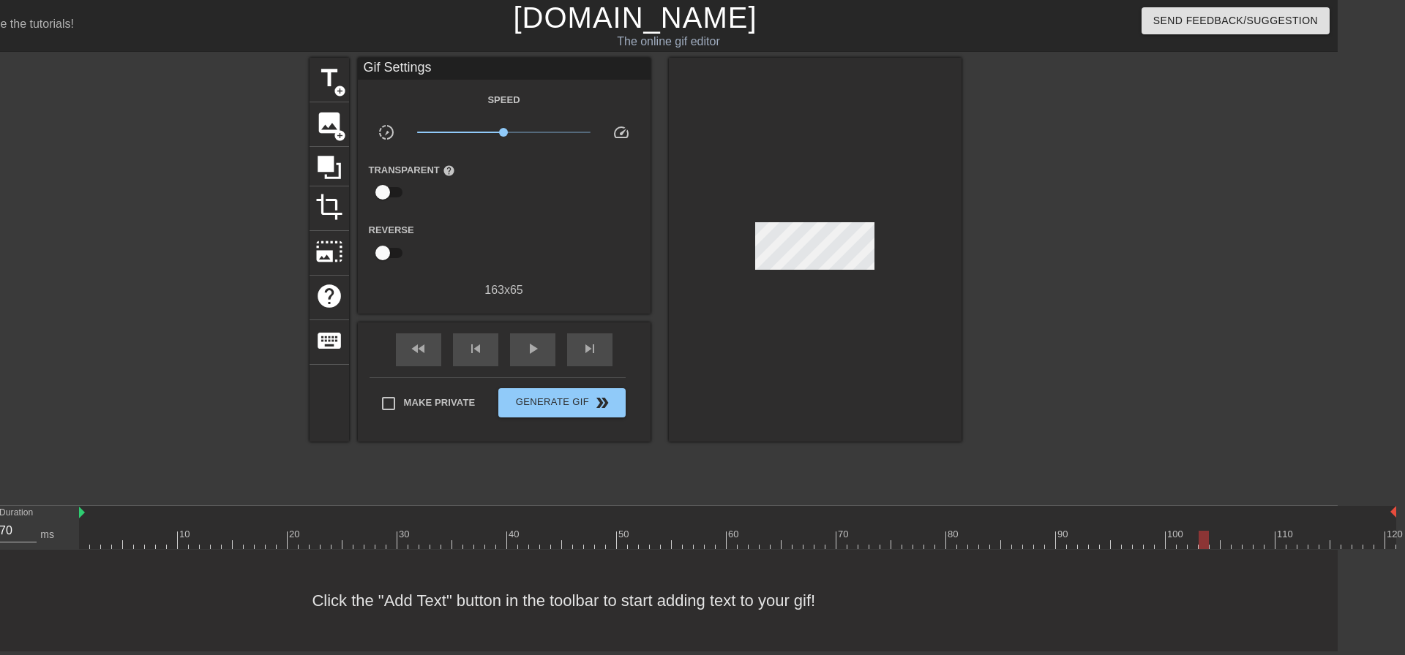
click at [1168, 512] on div at bounding box center [737, 540] width 1317 height 18
click at [1168, 512] on div at bounding box center [1170, 540] width 10 height 18
click at [1142, 512] on div at bounding box center [737, 540] width 1317 height 18
click at [1142, 512] on div at bounding box center [1137, 540] width 10 height 18
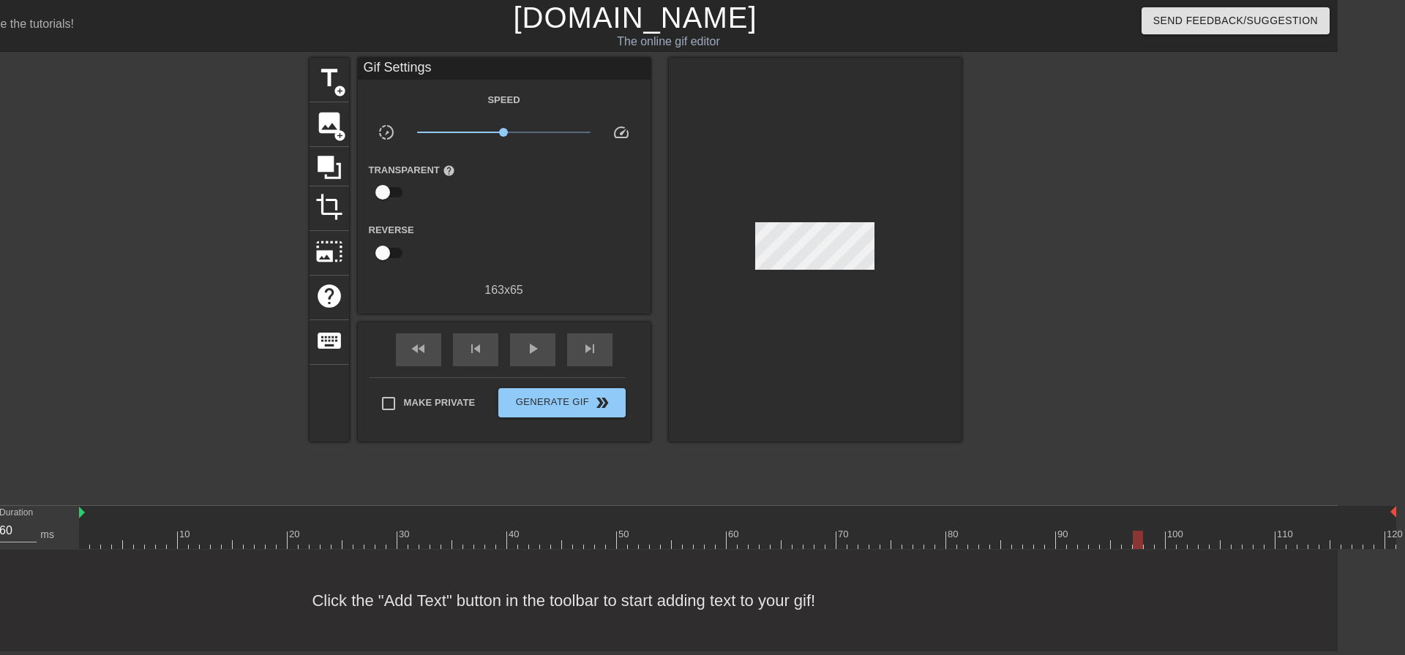
click at [1111, 512] on div at bounding box center [737, 540] width 1317 height 18
click at [1117, 512] on div at bounding box center [1115, 540] width 10 height 18
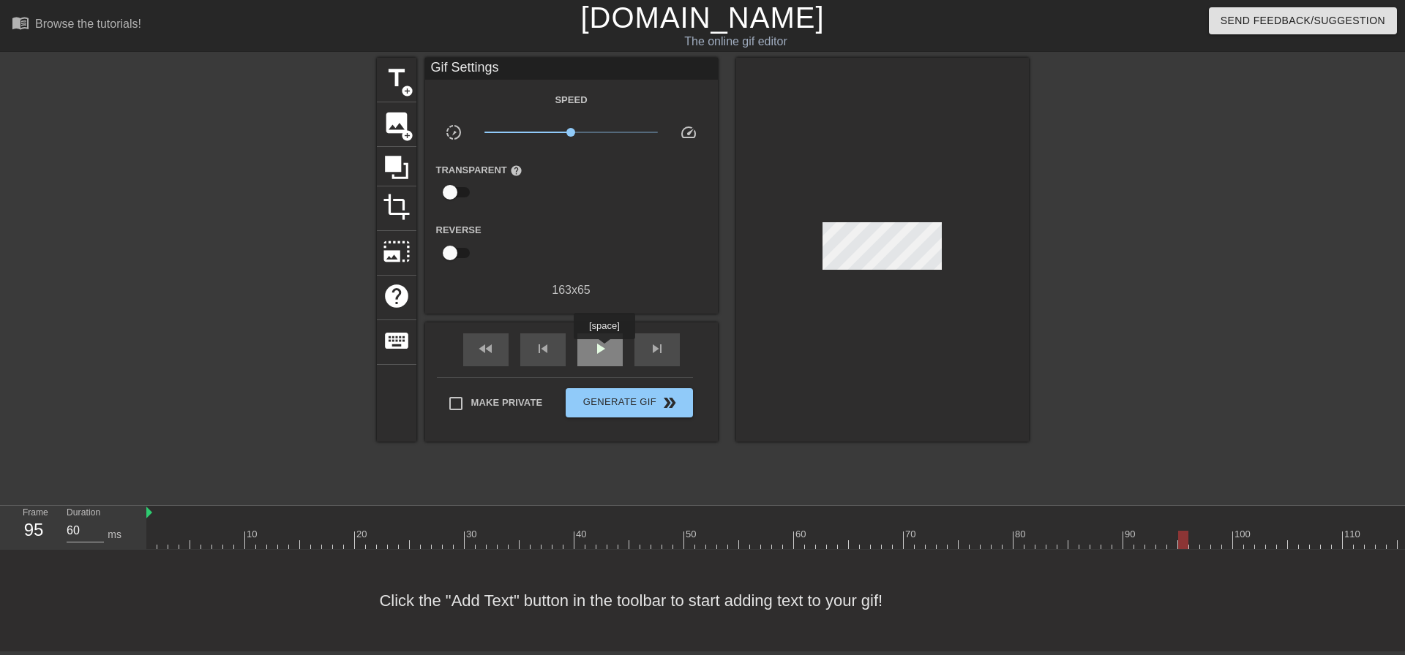
click at [604, 350] on span "play_arrow" at bounding box center [600, 349] width 18 height 18
click at [604, 350] on span "pause" at bounding box center [600, 349] width 18 height 18
click at [604, 350] on span "play_arrow" at bounding box center [600, 349] width 18 height 18
click at [604, 350] on span "pause" at bounding box center [600, 349] width 18 height 18
click at [604, 350] on span "play_arrow" at bounding box center [600, 349] width 18 height 18
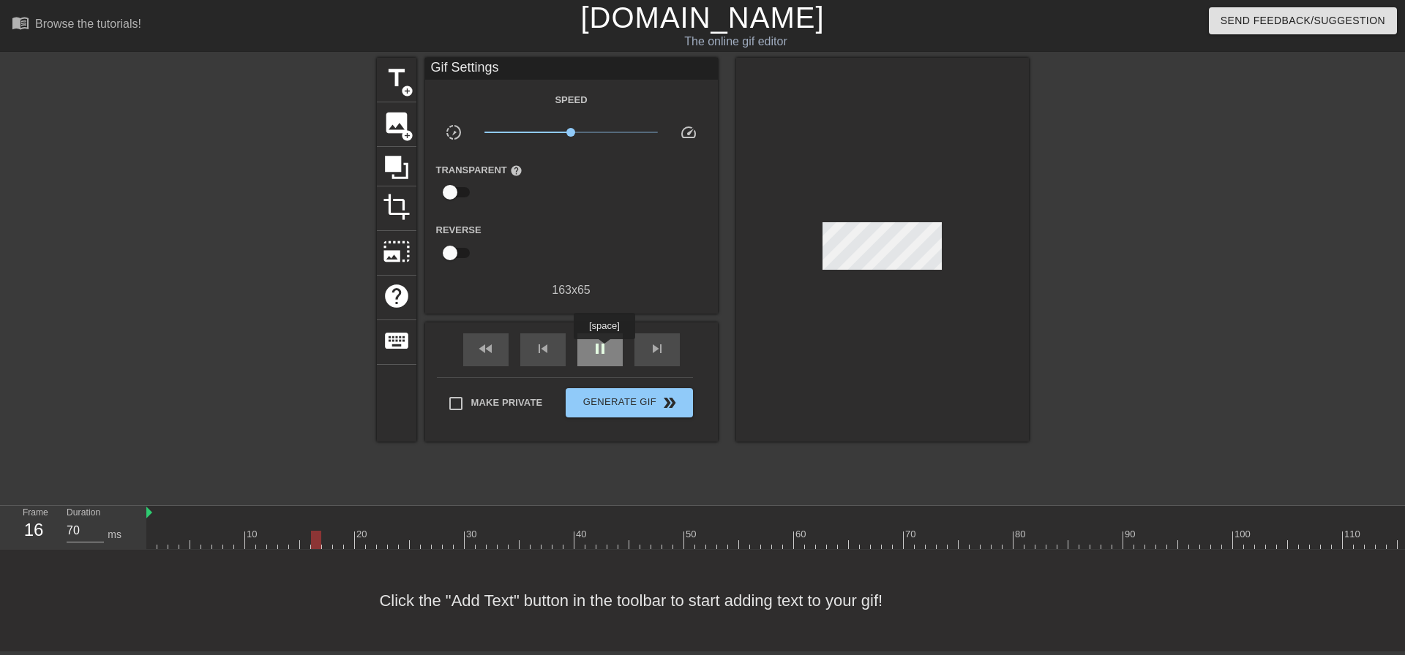
click at [604, 350] on span "pause" at bounding box center [600, 349] width 18 height 18
click at [277, 512] on div at bounding box center [804, 540] width 1317 height 18
click at [285, 512] on div at bounding box center [804, 540] width 1317 height 18
click at [273, 512] on div at bounding box center [804, 540] width 1317 height 18
click at [260, 512] on div at bounding box center [804, 540] width 1317 height 18
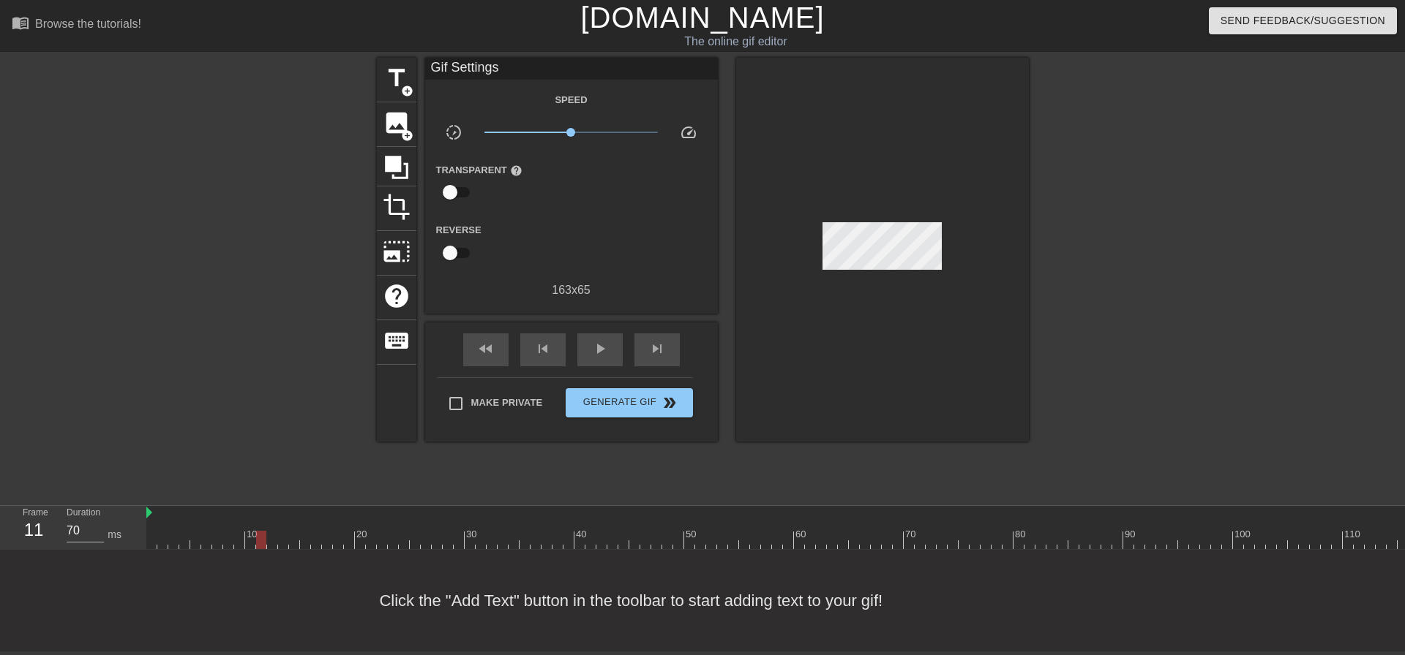
click at [271, 512] on div at bounding box center [804, 540] width 1317 height 18
drag, startPoint x: 271, startPoint y: 547, endPoint x: 271, endPoint y: 574, distance: 26.3
click at [271, 512] on div "Click the "Add Text" button in the toolbar to start adding text to your gif!" at bounding box center [702, 601] width 1405 height 102
drag, startPoint x: 83, startPoint y: 534, endPoint x: 18, endPoint y: 534, distance: 64.4
click at [18, 512] on div "Frame 12 Duration 70 ms" at bounding box center [78, 527] width 132 height 42
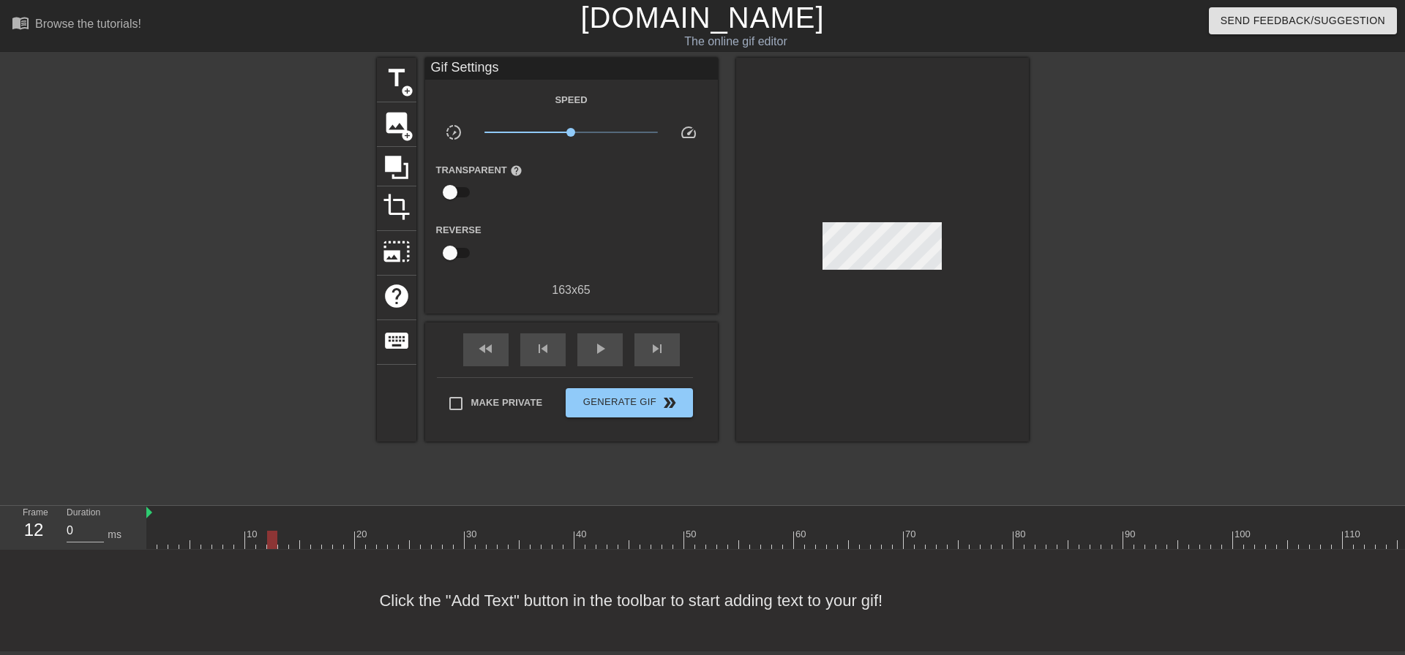
click at [194, 512] on div "Click the "Add Text" button in the toolbar to start adding text to your gif!" at bounding box center [702, 601] width 1405 height 102
click at [248, 512] on div at bounding box center [804, 540] width 1317 height 18
click at [605, 353] on span "play_arrow" at bounding box center [600, 349] width 18 height 18
type input "70"
click at [176, 512] on div at bounding box center [804, 540] width 1317 height 18
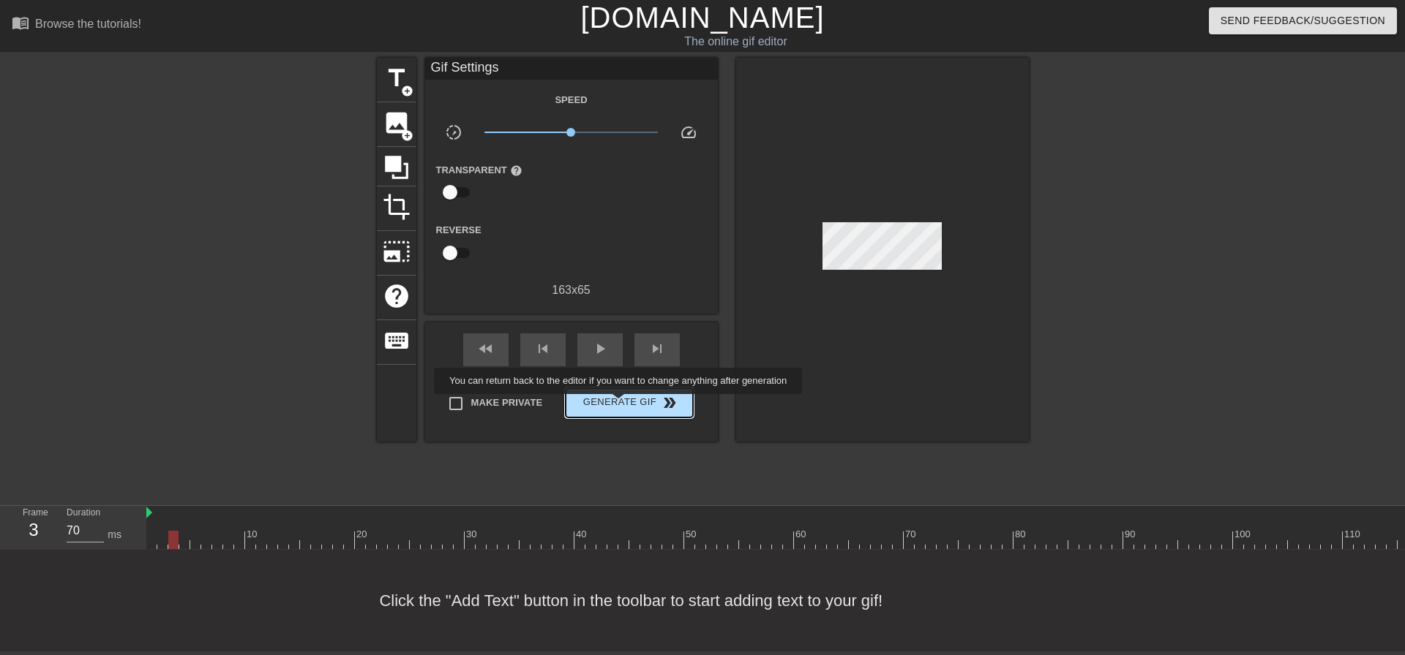
click at [620, 405] on span "Generate Gif double_arrow" at bounding box center [628, 403] width 115 height 18
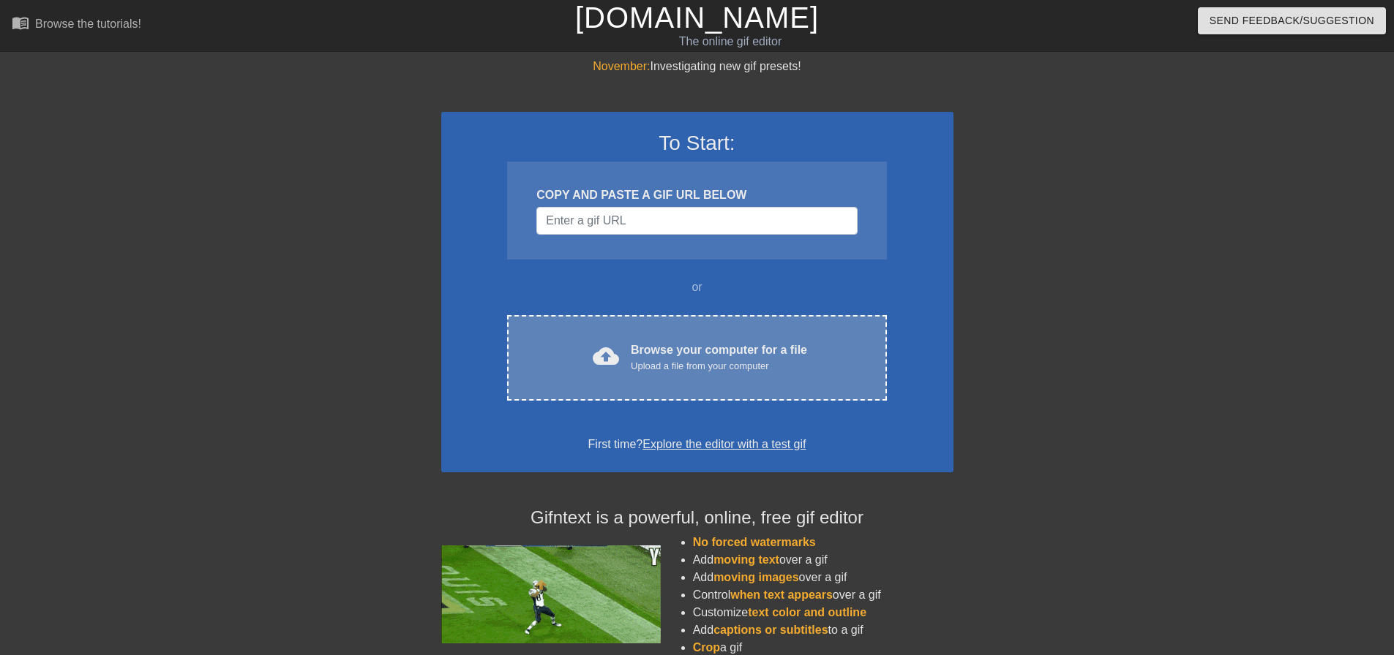
click at [638, 334] on div "cloud_upload Browse your computer for a file Upload a file from your computer C…" at bounding box center [696, 358] width 379 height 86
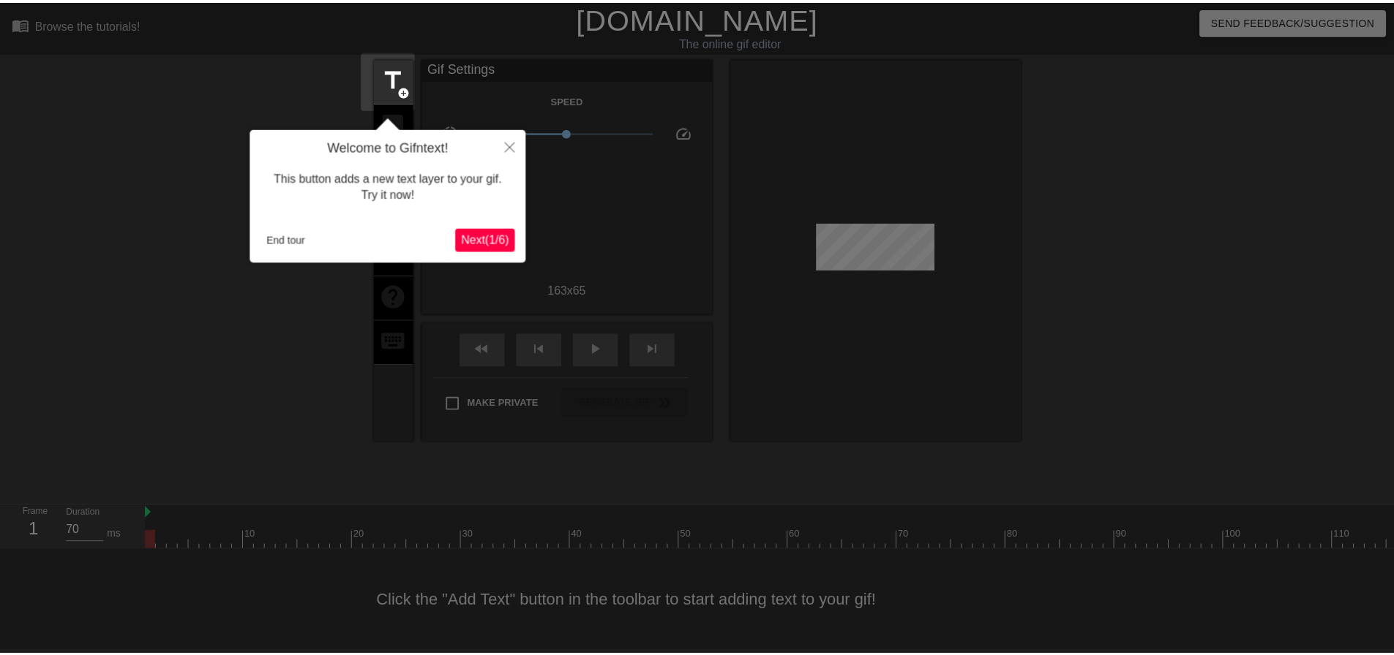
scroll to position [7, 0]
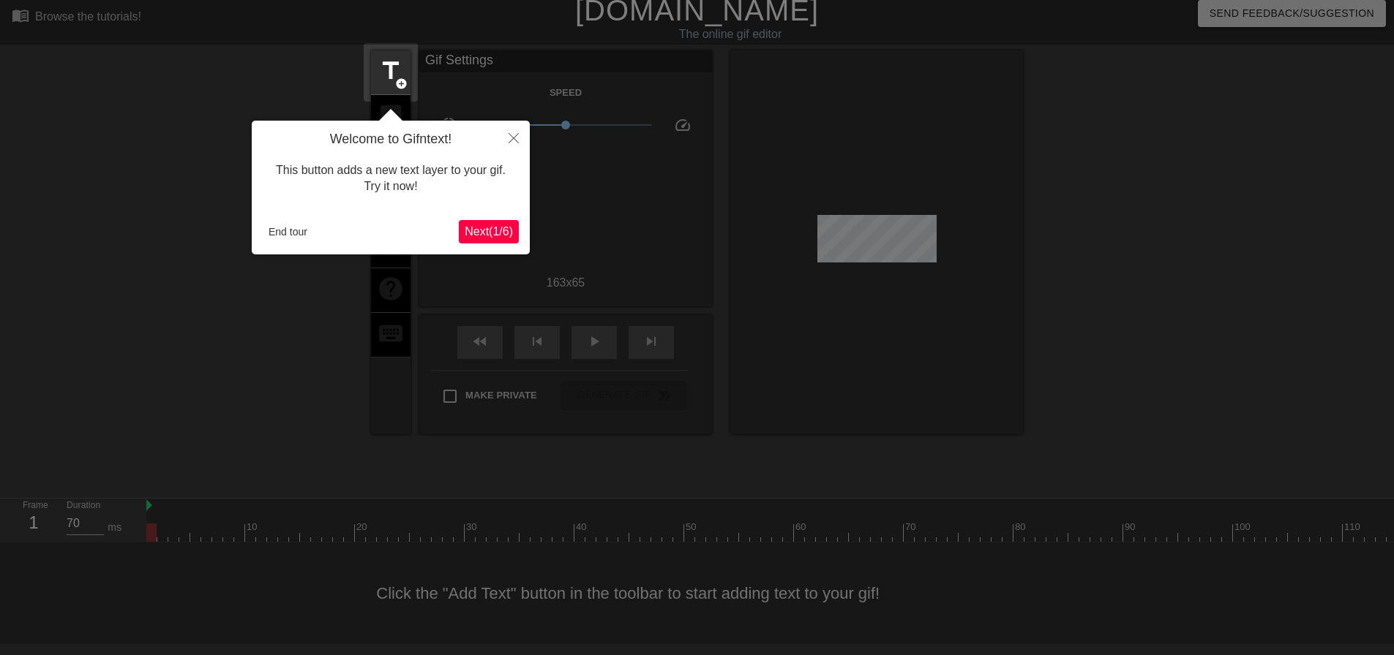
click button "Next ( 1 / 6 )" at bounding box center [489, 231] width 60 height 23
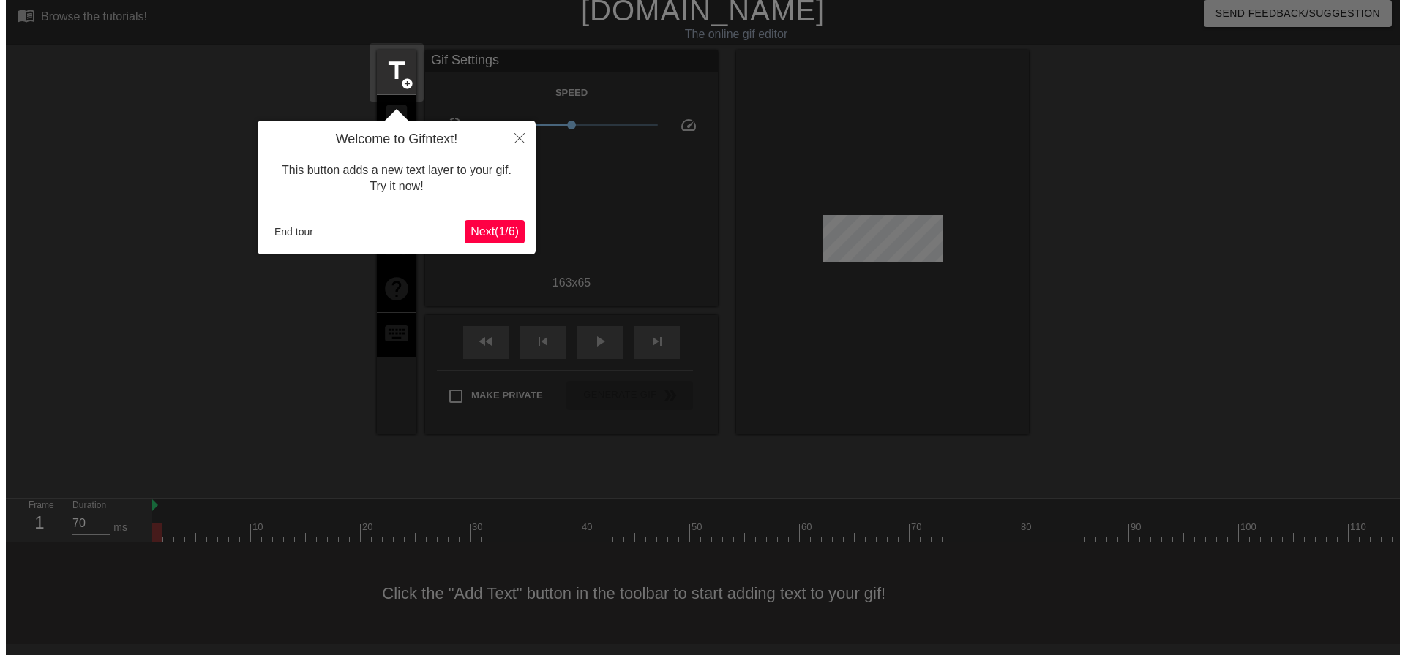
scroll to position [0, 0]
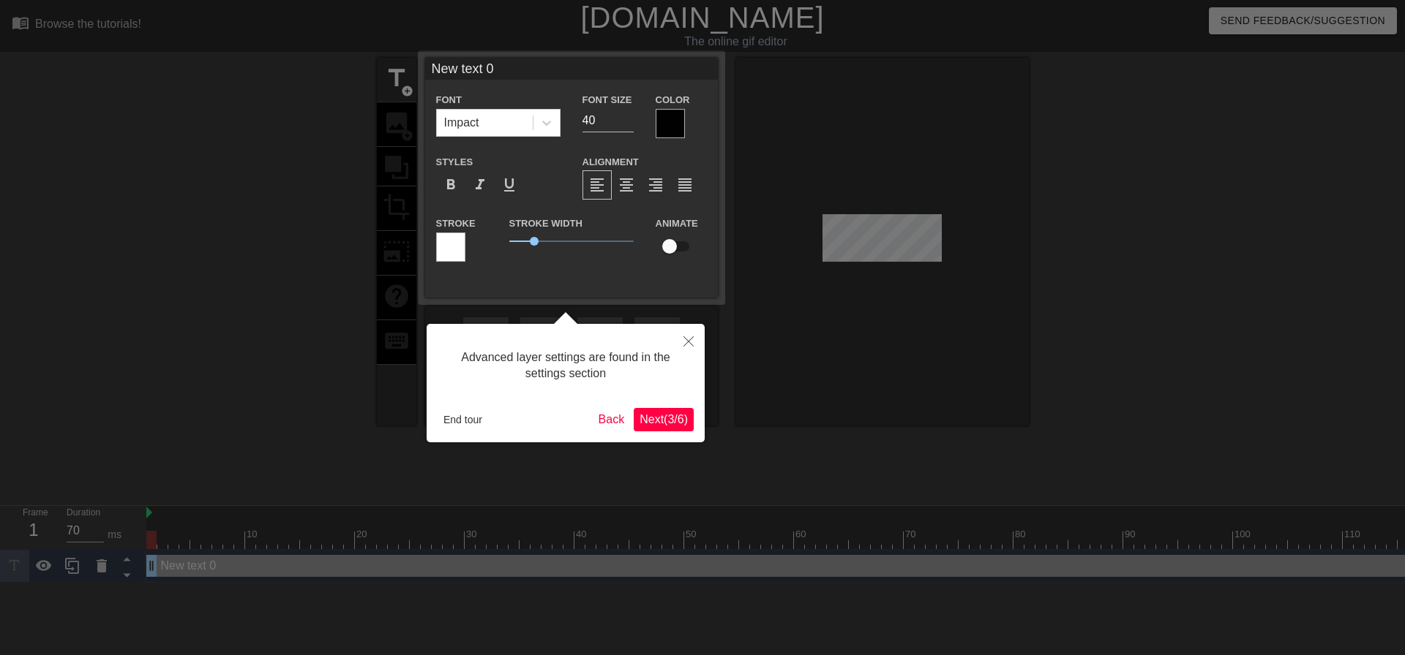
click button "Next ( 3 / 6 )" at bounding box center [664, 419] width 60 height 23
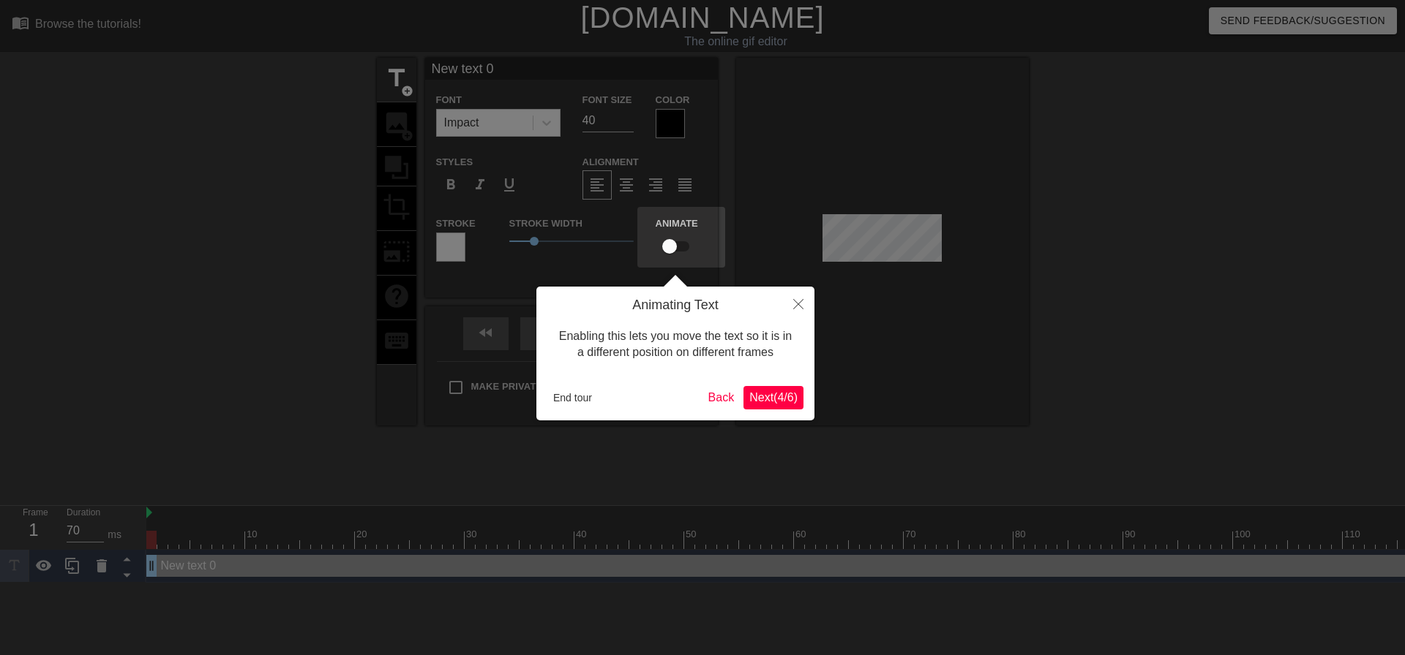
click button "Next ( 4 / 6 )" at bounding box center [773, 397] width 60 height 23
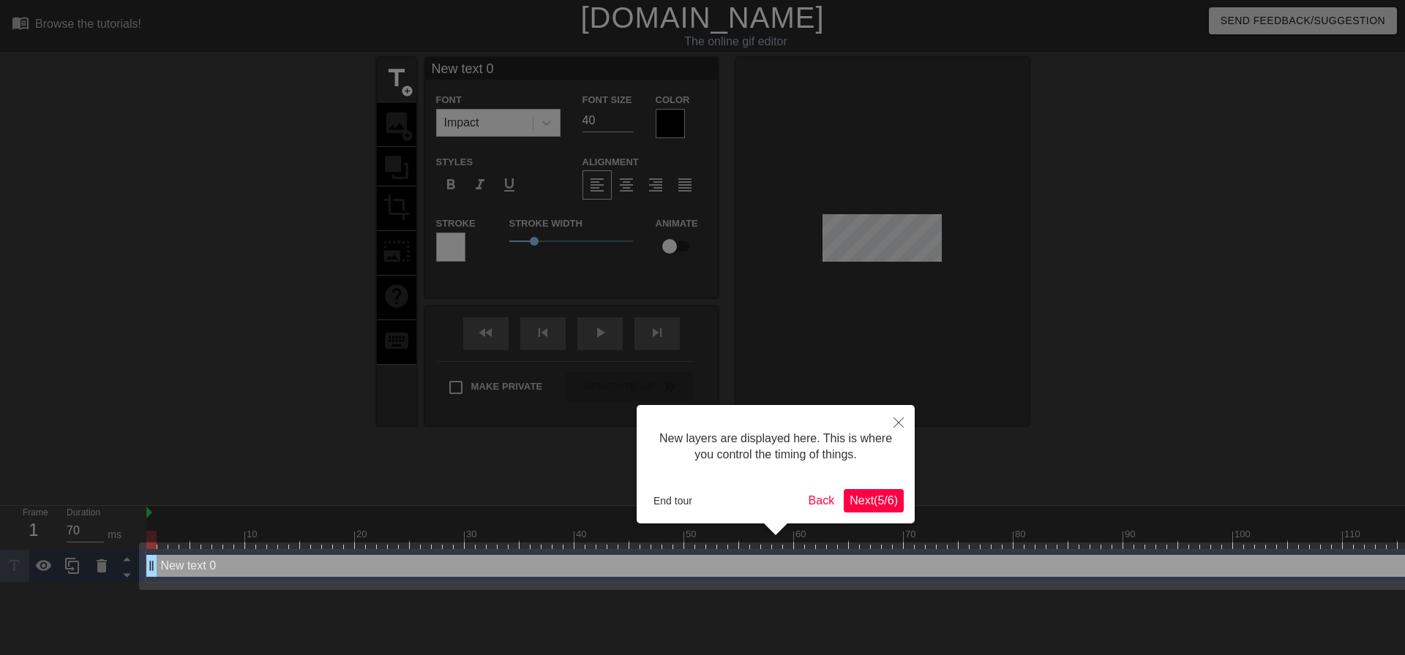
click button "Next ( 5 / 6 )" at bounding box center [873, 500] width 60 height 23
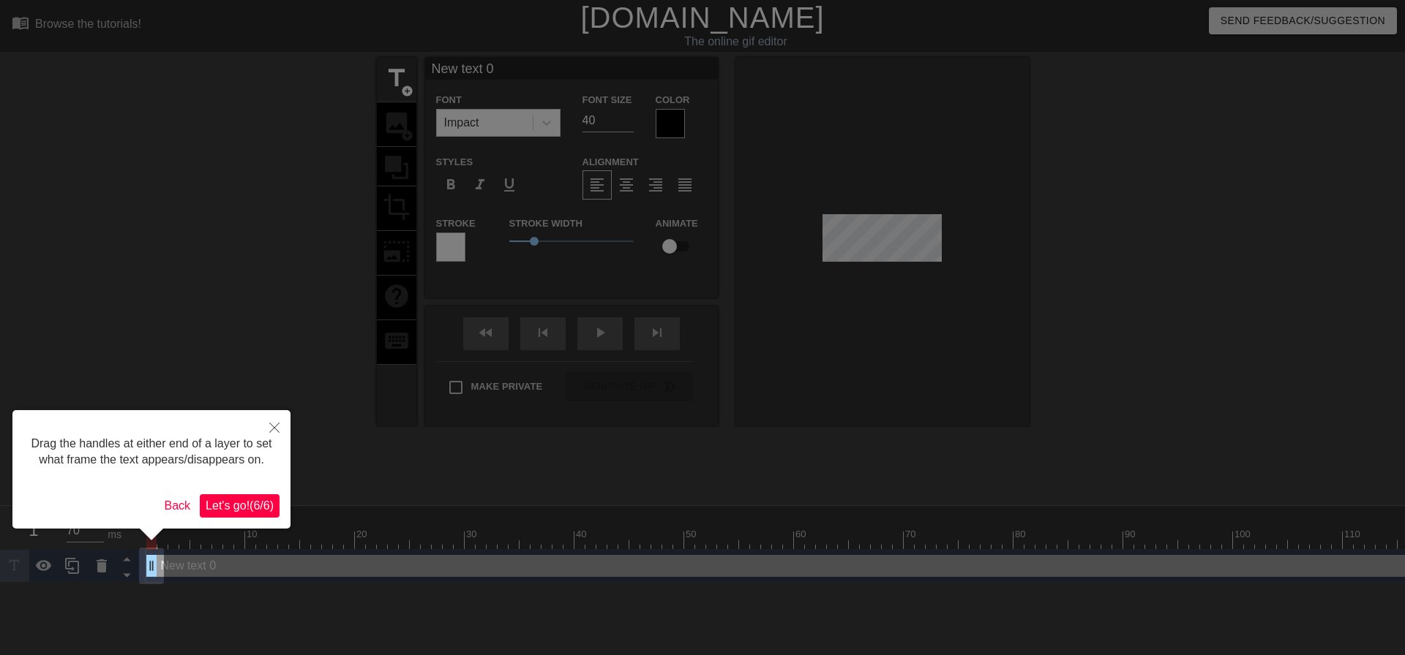
click button "Let's go! ( 6 / 6 )" at bounding box center [240, 506] width 80 height 23
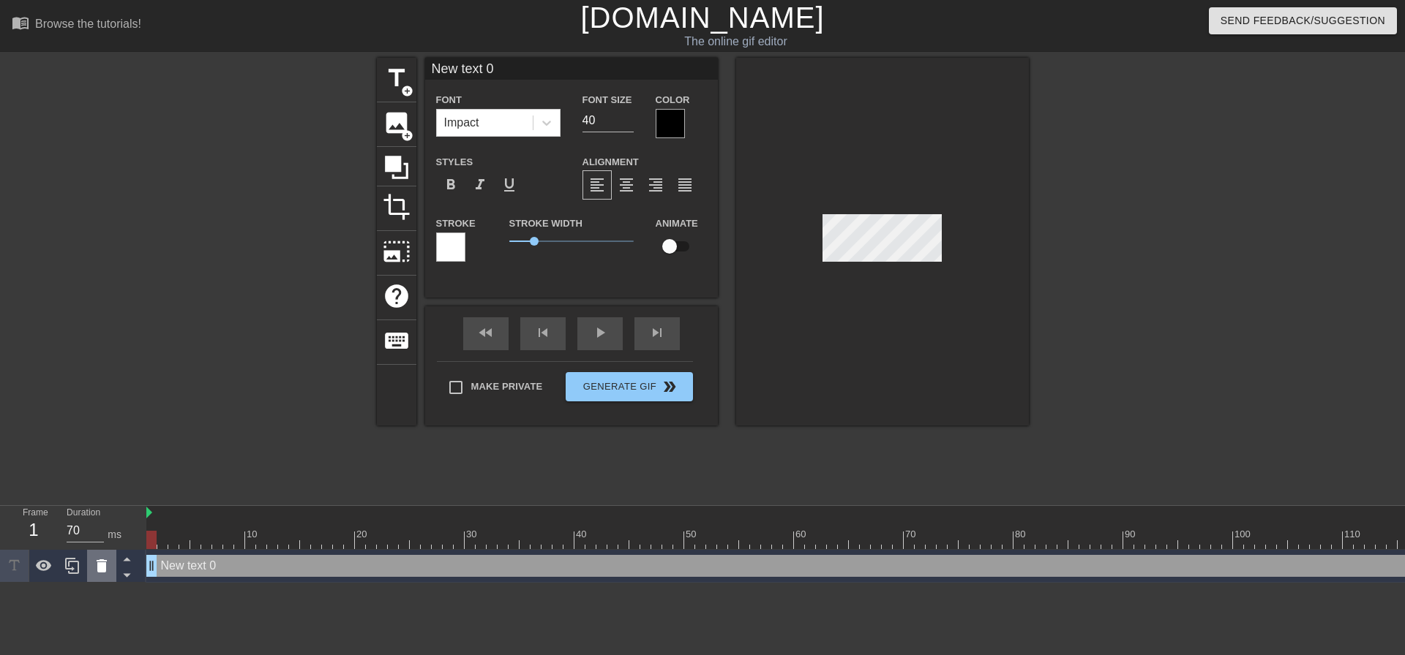
click at [100, 571] on icon at bounding box center [102, 566] width 10 height 13
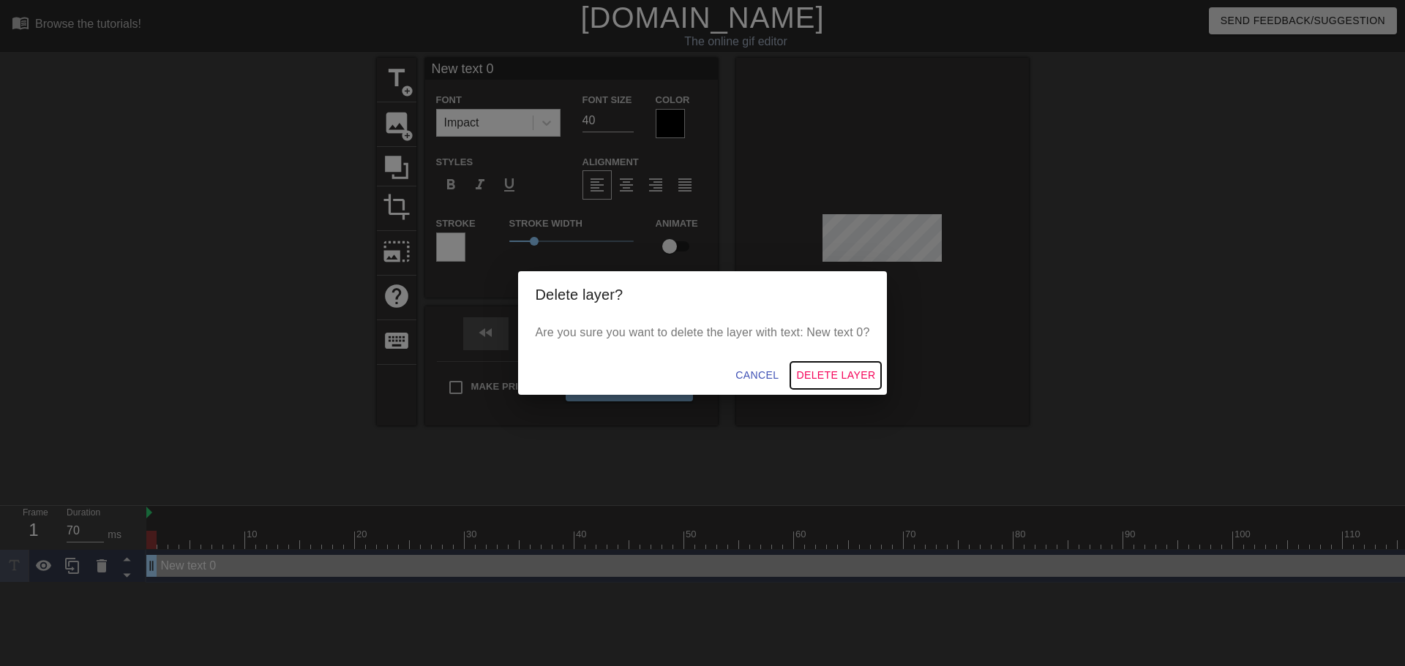
click at [842, 376] on span "Delete Layer" at bounding box center [835, 375] width 79 height 18
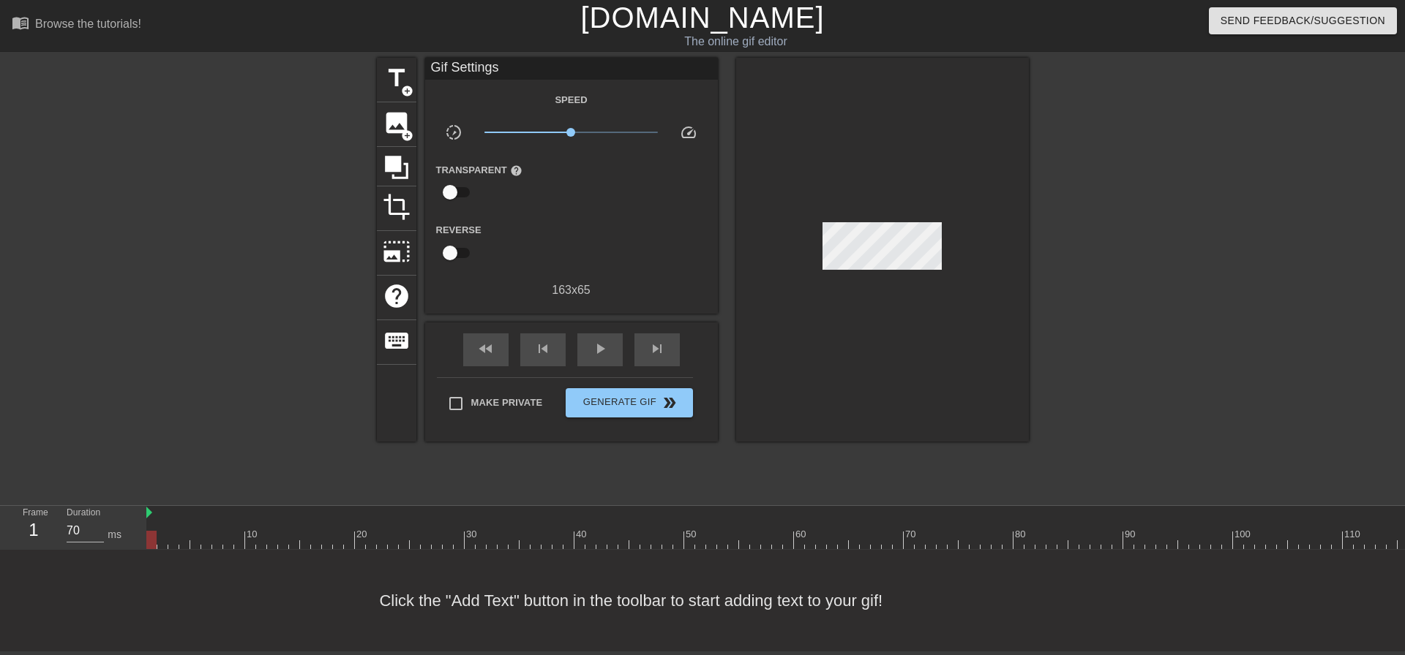
click at [278, 547] on div at bounding box center [804, 540] width 1317 height 18
click at [287, 548] on div at bounding box center [283, 540] width 10 height 18
click at [294, 549] on div at bounding box center [804, 540] width 1317 height 18
click at [308, 549] on div at bounding box center [804, 540] width 1317 height 18
click at [251, 549] on div "10 20 30 40 50 60 70 80 90 100 110 120" at bounding box center [804, 528] width 1317 height 44
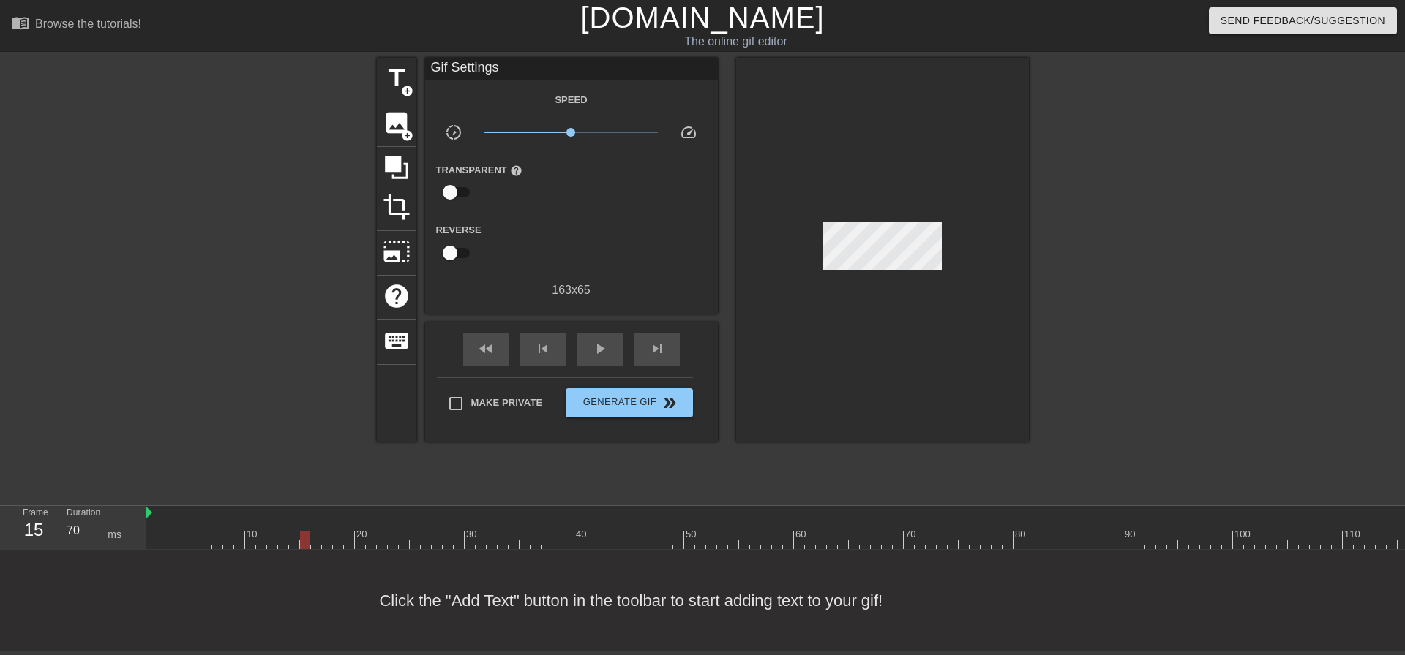
click at [267, 549] on div "10 20 30 40 50 60 70 80 90 100 110 120" at bounding box center [804, 528] width 1317 height 44
click at [241, 542] on div at bounding box center [804, 540] width 1317 height 18
click at [260, 546] on div at bounding box center [804, 540] width 1317 height 18
click at [274, 549] on div at bounding box center [804, 540] width 1317 height 18
click at [272, 544] on div at bounding box center [272, 540] width 10 height 18
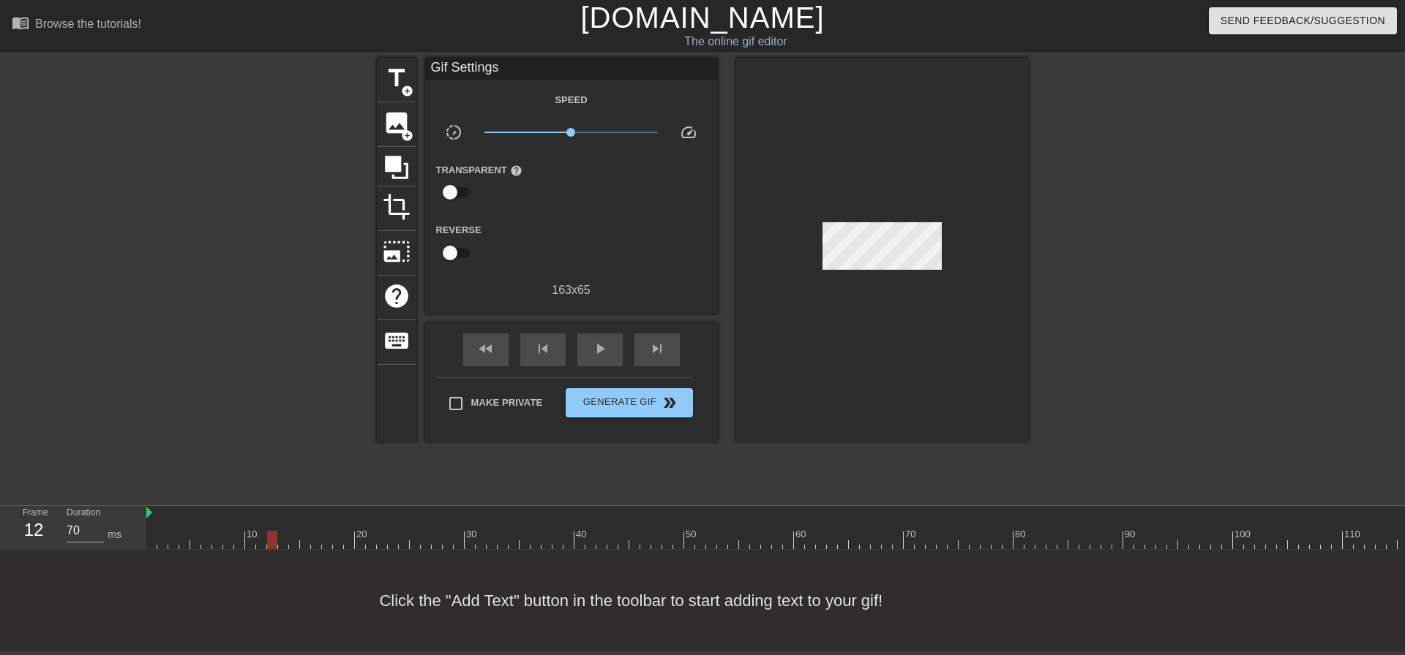
click at [272, 544] on div at bounding box center [272, 540] width 10 height 18
click at [86, 530] on input "70" at bounding box center [85, 530] width 37 height 23
drag, startPoint x: 83, startPoint y: 533, endPoint x: 22, endPoint y: 533, distance: 61.5
click at [48, 535] on div "Frame 12 Duration 70 ms" at bounding box center [78, 527] width 132 height 42
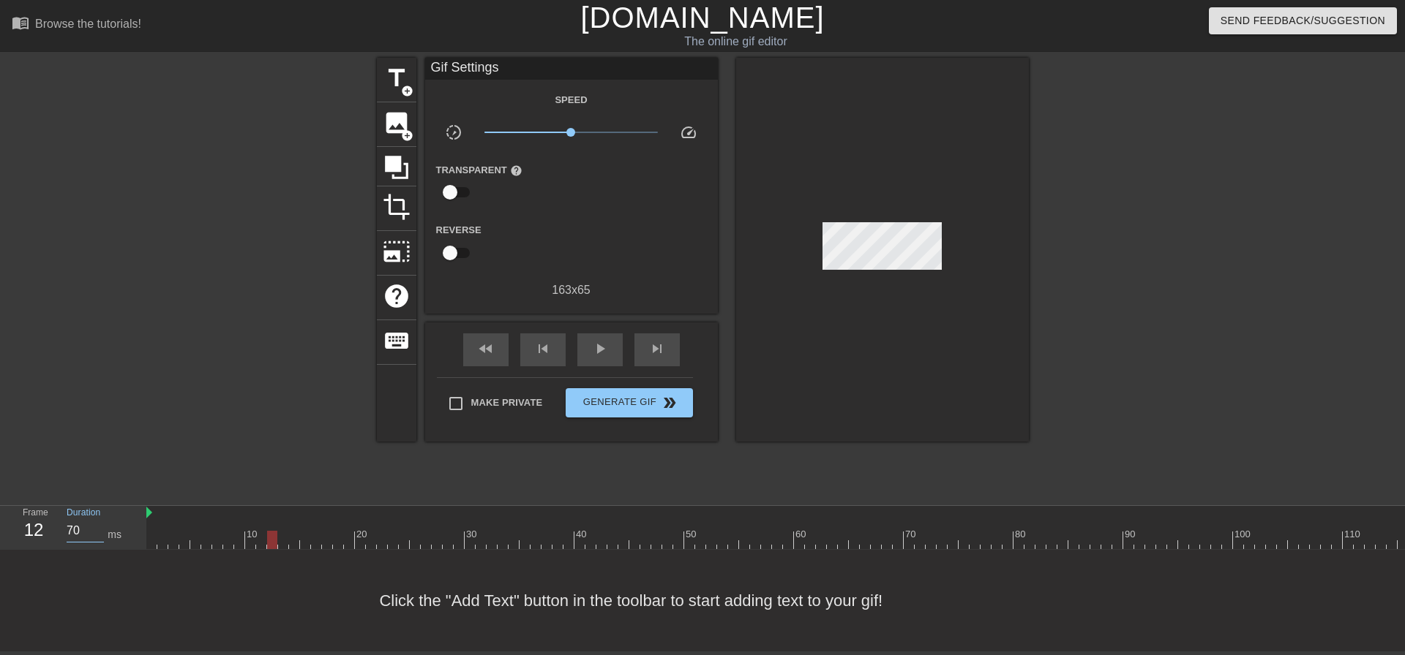
click at [181, 546] on div at bounding box center [804, 540] width 1317 height 18
click at [601, 355] on span "play_arrow" at bounding box center [600, 349] width 18 height 18
click at [601, 355] on span "pause" at bounding box center [600, 349] width 18 height 18
click at [292, 547] on div at bounding box center [804, 540] width 1317 height 18
click at [281, 548] on div at bounding box center [804, 540] width 1317 height 18
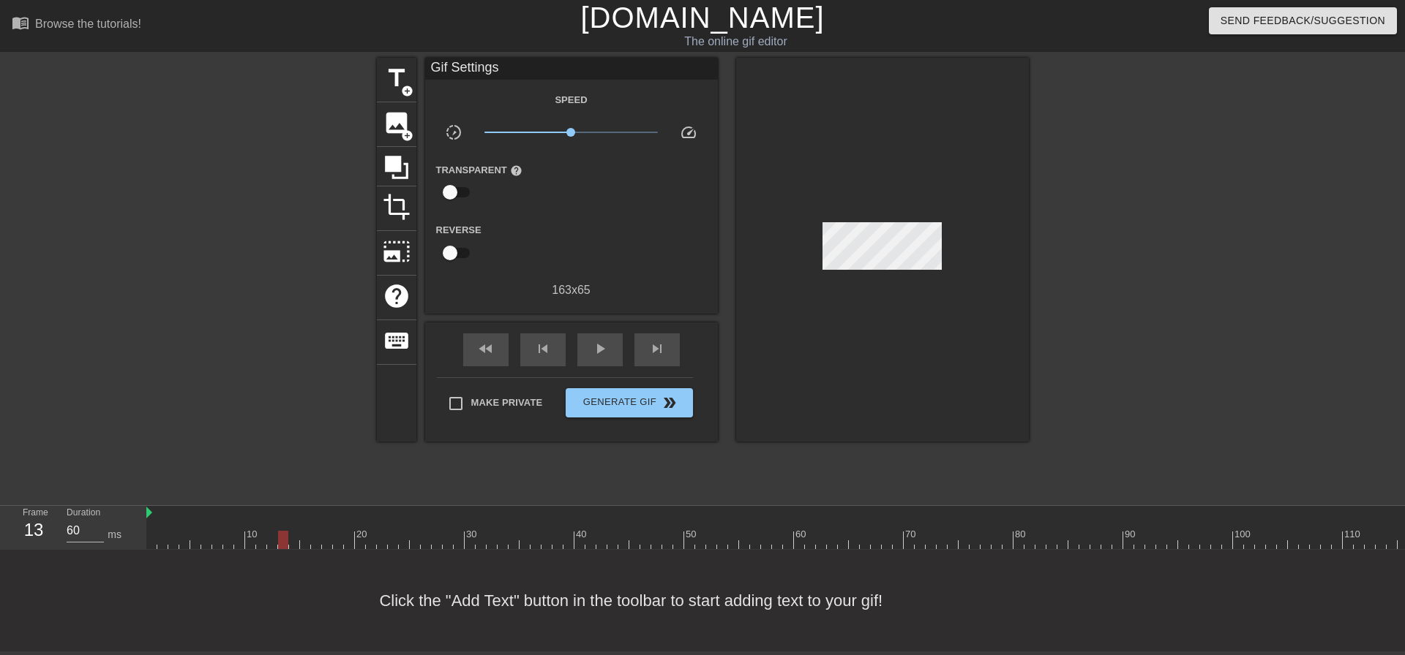
click at [298, 547] on div at bounding box center [804, 540] width 1317 height 18
click at [307, 548] on div at bounding box center [804, 540] width 1317 height 18
click at [316, 549] on div "10 20 30 40 50 60 70 80 90 100 110 120" at bounding box center [804, 528] width 1317 height 44
click at [326, 549] on div "10 20 30 40 50 60 70 80 90 100 110 120" at bounding box center [804, 528] width 1317 height 44
click at [318, 547] on div at bounding box center [804, 540] width 1317 height 18
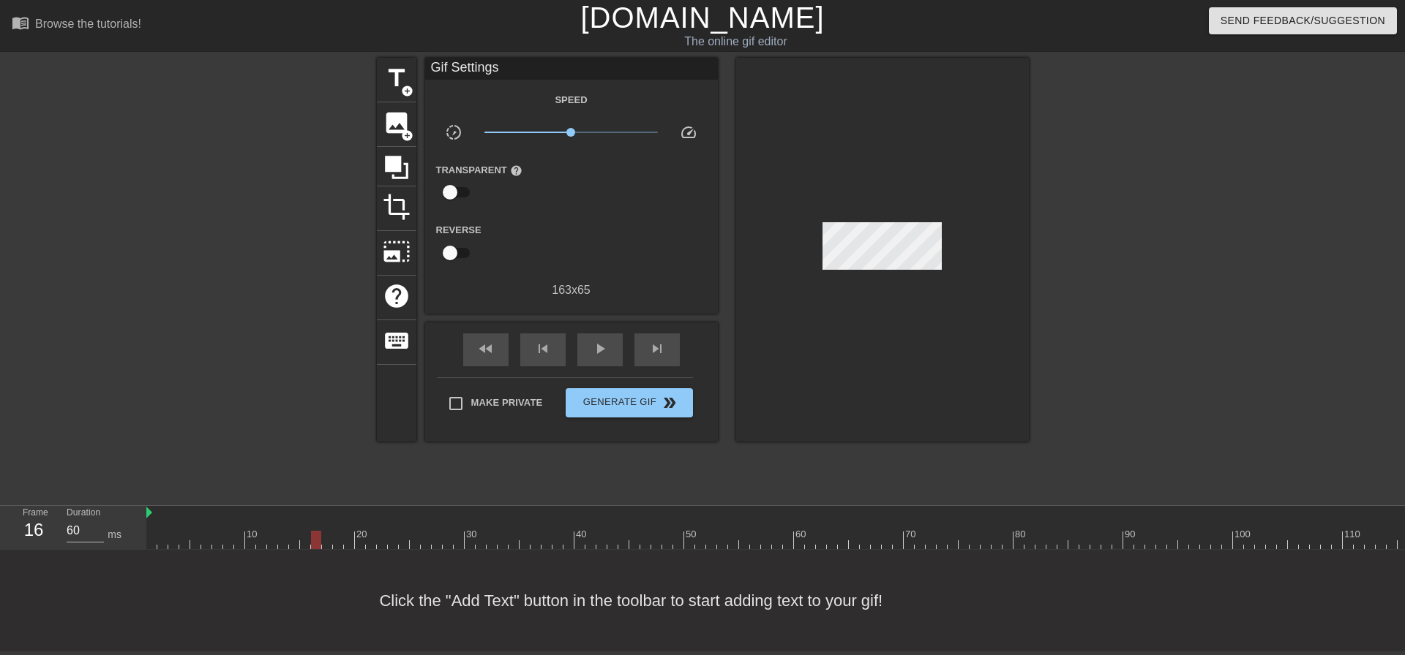
click at [330, 547] on div at bounding box center [804, 540] width 1317 height 18
click at [337, 546] on div at bounding box center [804, 540] width 1317 height 18
click at [350, 546] on div at bounding box center [804, 540] width 1317 height 18
click at [316, 548] on div at bounding box center [804, 540] width 1317 height 18
click at [306, 546] on div at bounding box center [804, 540] width 1317 height 18
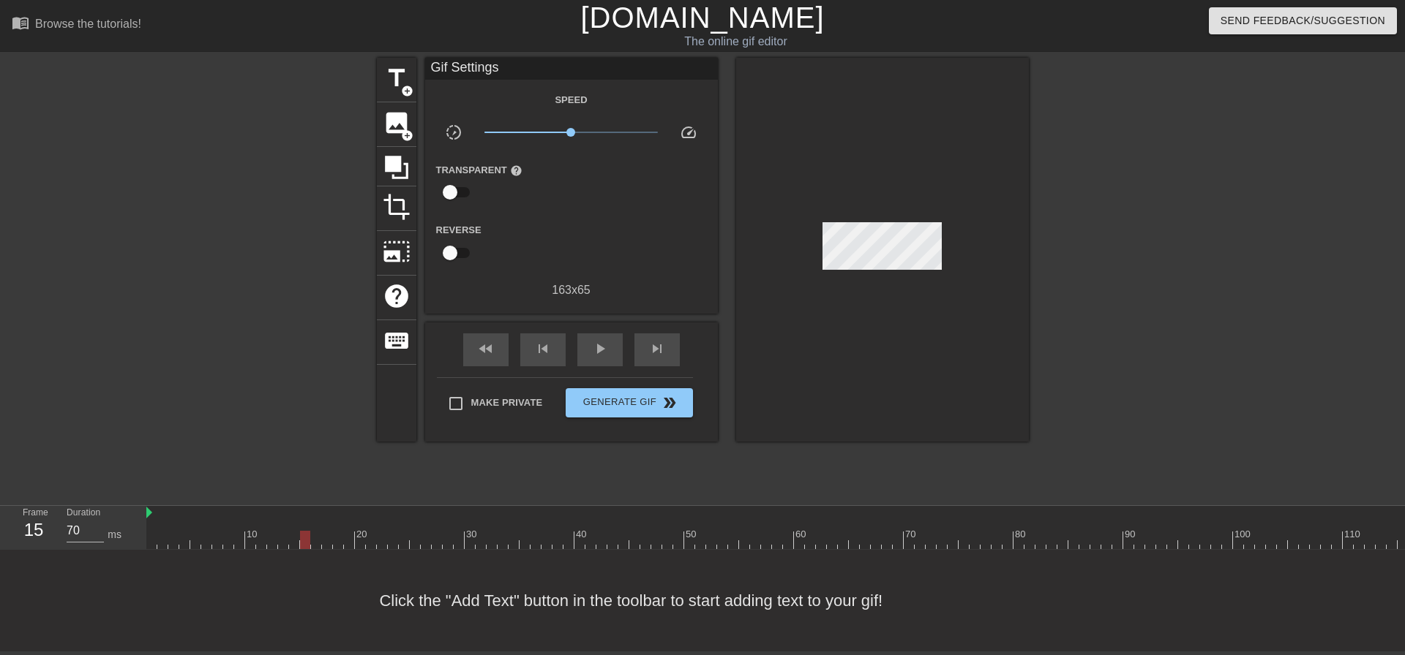
click at [295, 549] on div "10 20 30 40 50 60 70 80 90 100 110 120" at bounding box center [804, 528] width 1317 height 44
click at [275, 549] on div "10 20 30 40 50 60 70 80 90 100 110 120" at bounding box center [804, 528] width 1317 height 44
click at [286, 546] on div at bounding box center [804, 540] width 1317 height 18
click at [293, 548] on div at bounding box center [804, 540] width 1317 height 18
click at [273, 547] on div at bounding box center [804, 540] width 1317 height 18
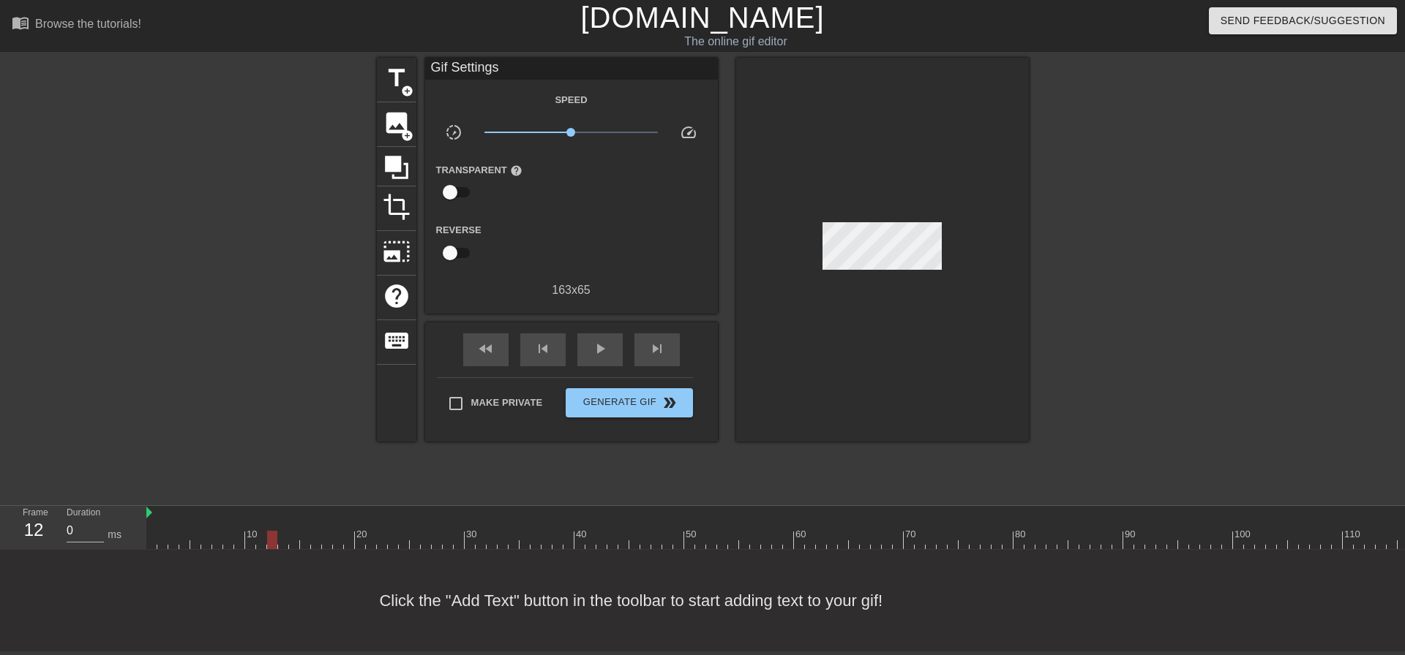
click at [274, 546] on div at bounding box center [272, 540] width 10 height 18
click at [396, 203] on span "crop" at bounding box center [397, 207] width 28 height 28
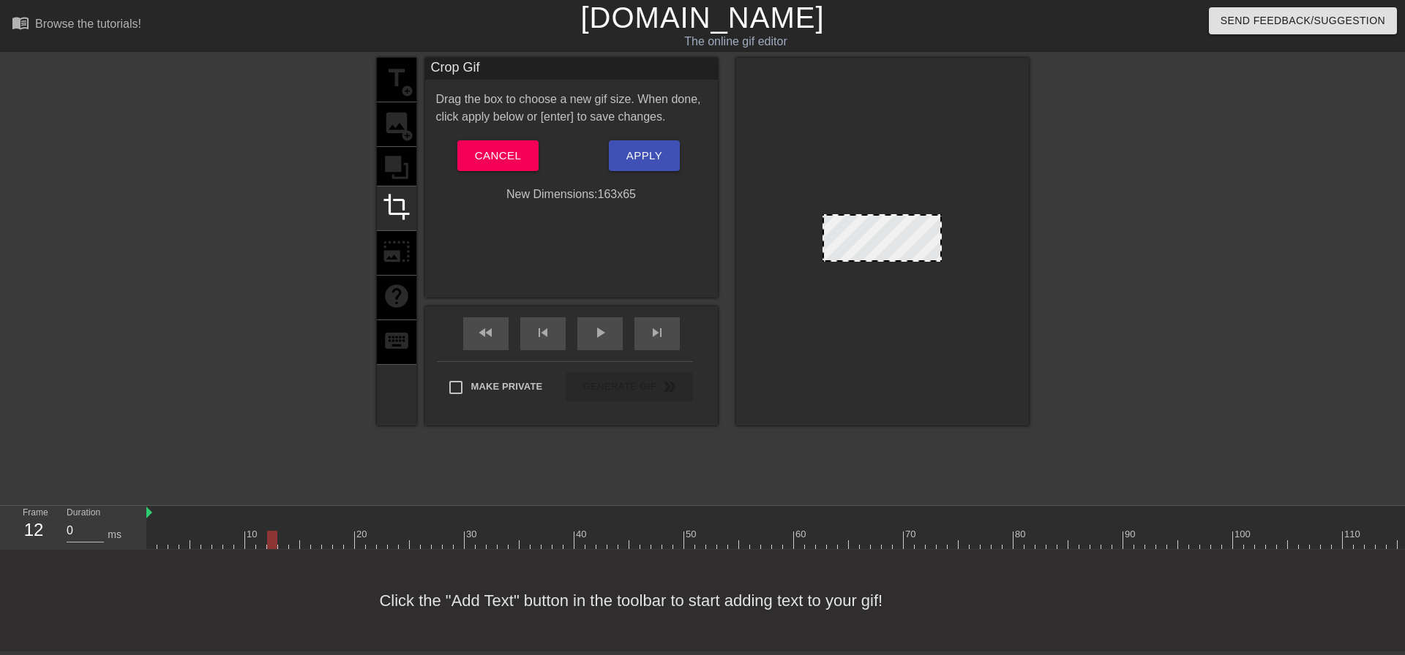
click at [822, 241] on div at bounding box center [882, 242] width 293 height 368
drag, startPoint x: 826, startPoint y: 246, endPoint x: 838, endPoint y: 247, distance: 12.5
click at [935, 245] on div at bounding box center [934, 238] width 7 height 45
click at [595, 329] on span "play_arrow" at bounding box center [600, 333] width 18 height 18
click at [647, 162] on span "Apply" at bounding box center [644, 155] width 36 height 19
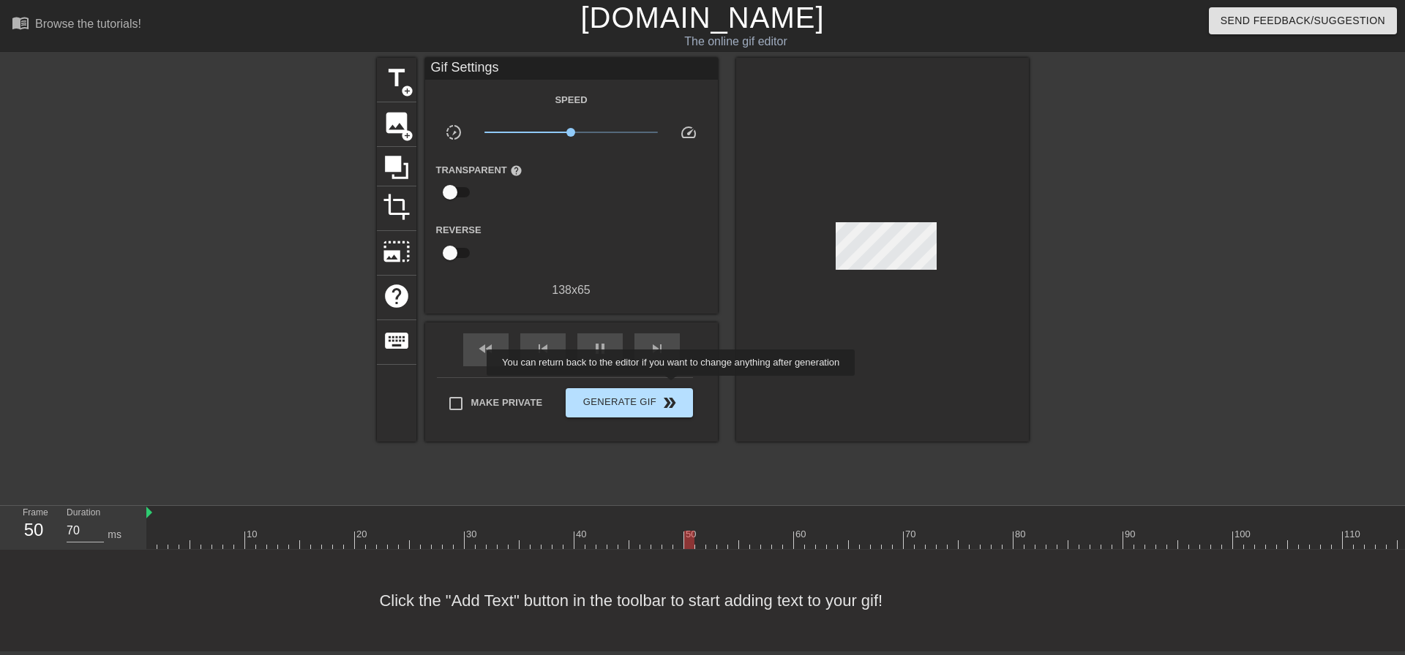
type input "60"
click at [642, 400] on span "Generate Gif double_arrow" at bounding box center [628, 403] width 115 height 18
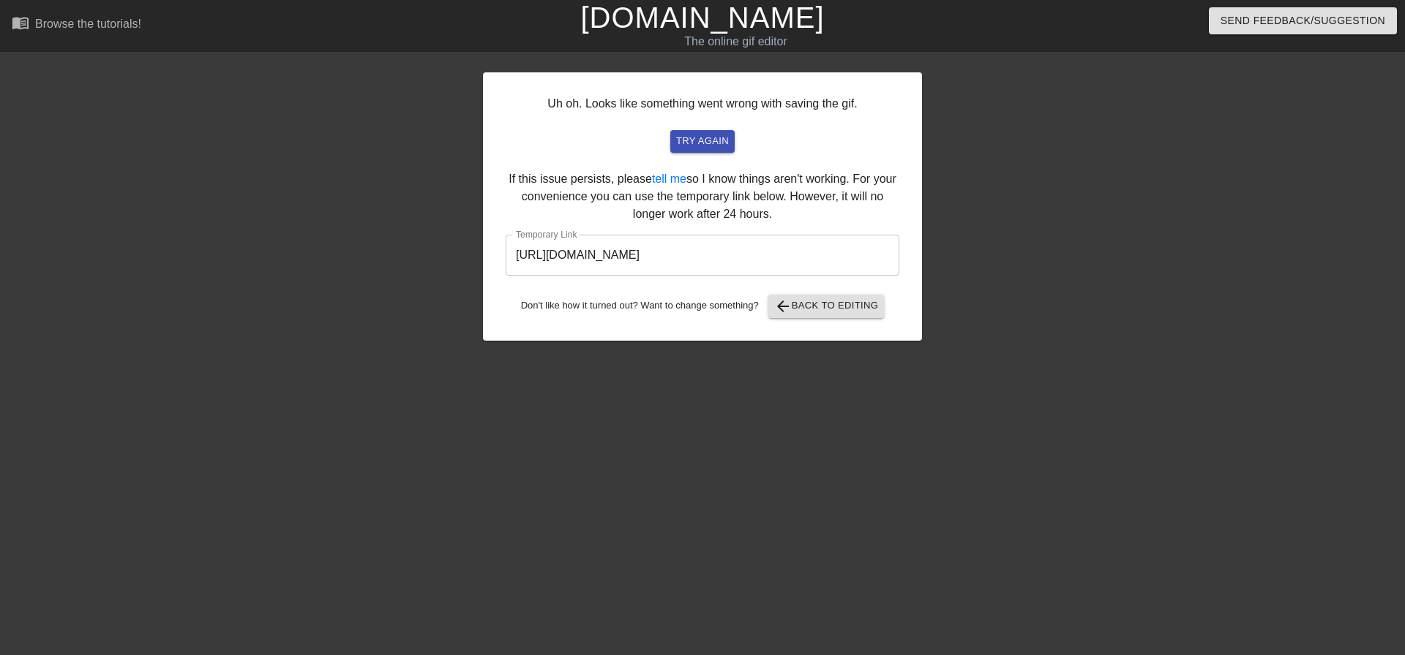
click at [822, 257] on input "https://www.gifntext.com/temp_generations/zlm5TATj.gif" at bounding box center [702, 255] width 394 height 41
